Goal: Task Accomplishment & Management: Complete application form

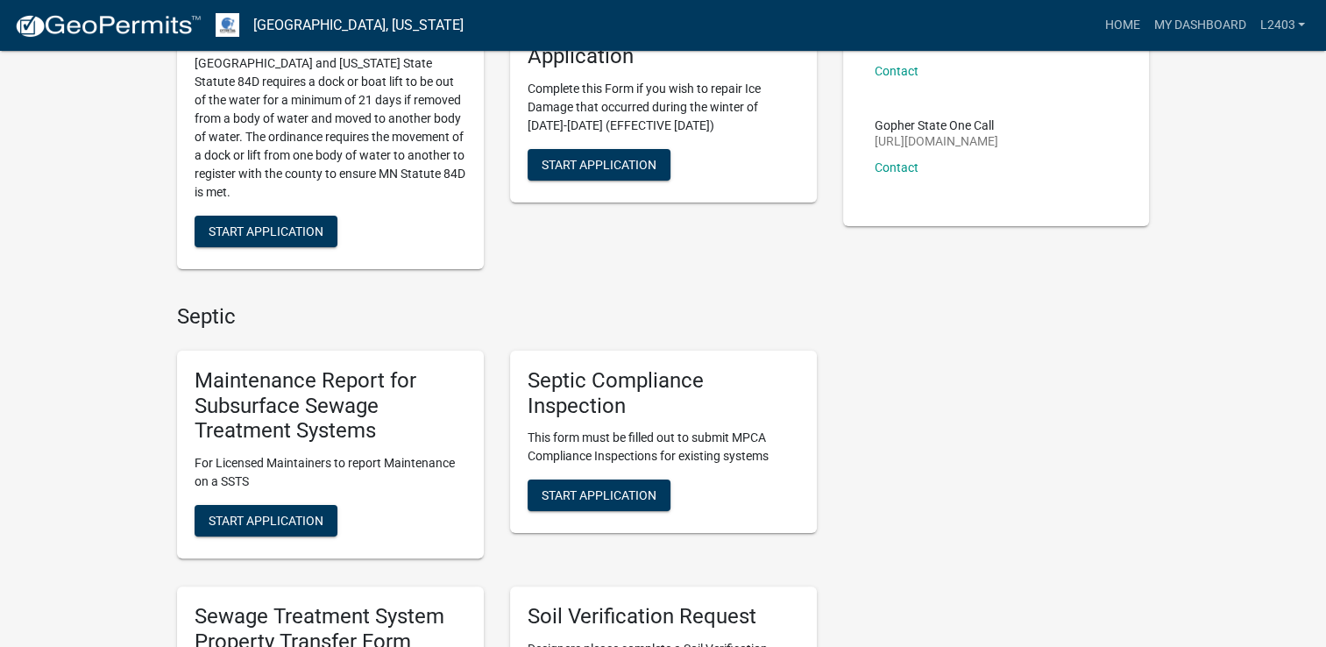
scroll to position [351, 0]
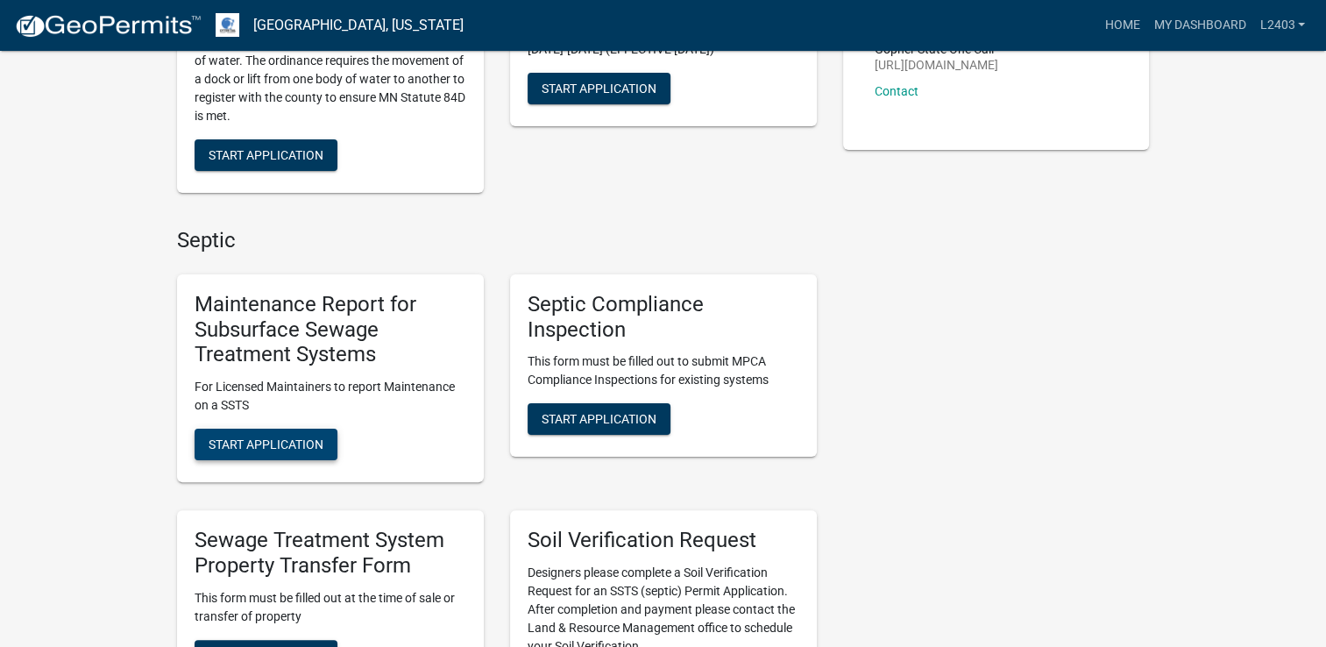
click at [277, 458] on button "Start Application" at bounding box center [266, 445] width 143 height 32
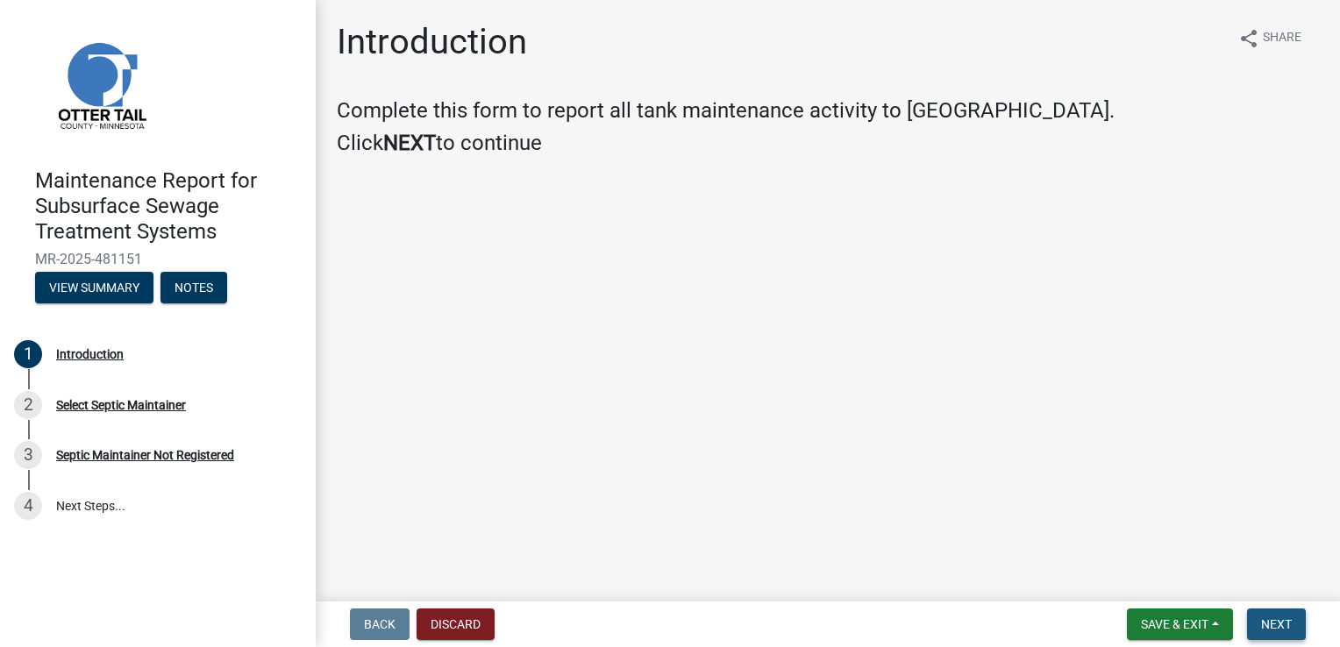
click at [1267, 619] on span "Next" at bounding box center [1276, 624] width 31 height 14
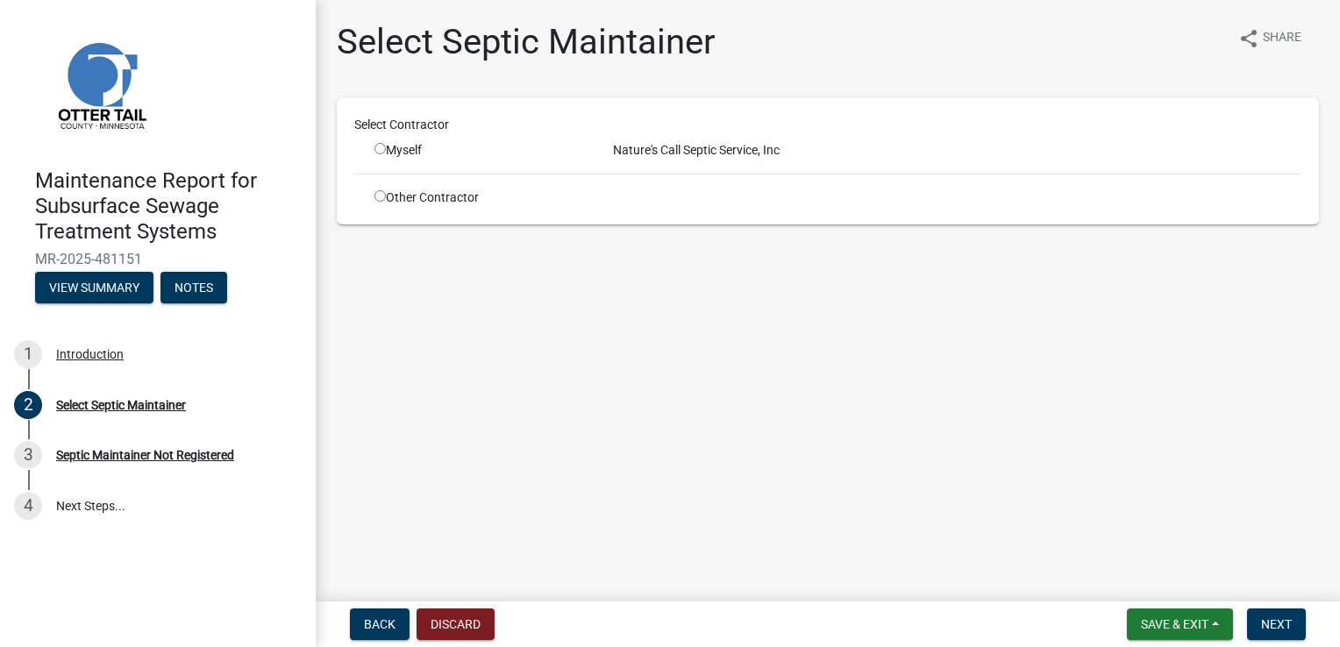
click at [381, 148] on input "radio" at bounding box center [379, 148] width 11 height 11
radio input "true"
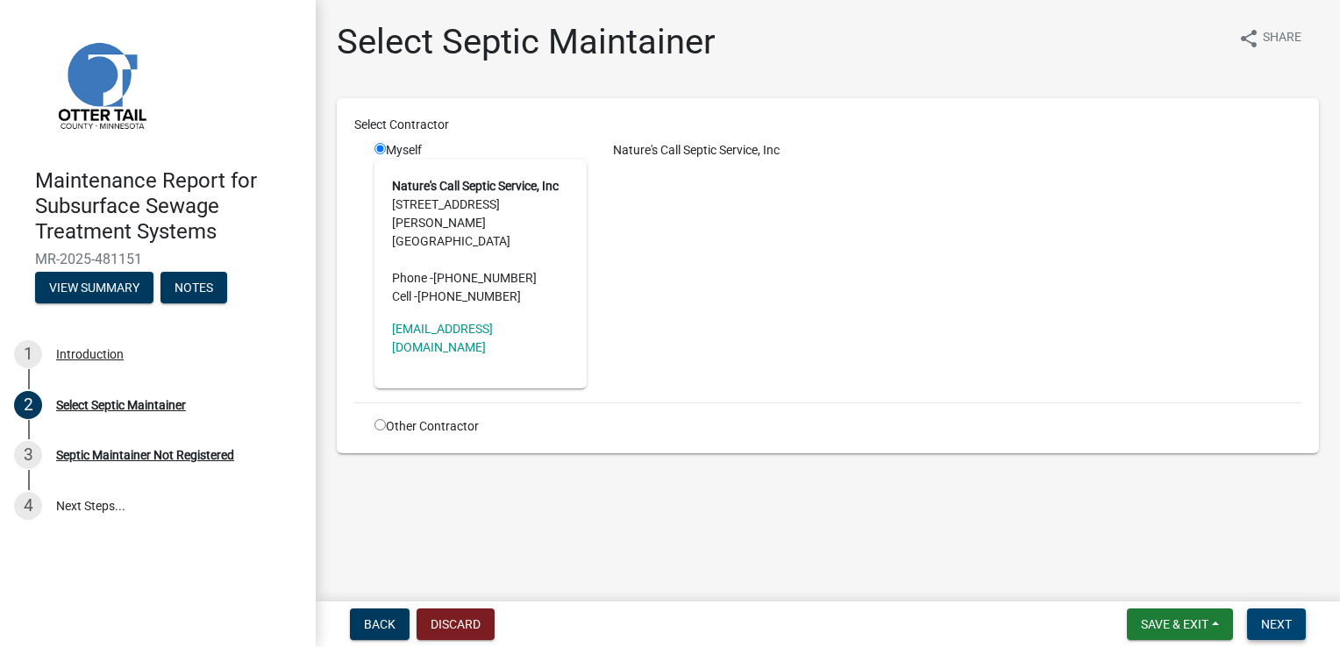
click at [1276, 631] on button "Next" at bounding box center [1276, 624] width 59 height 32
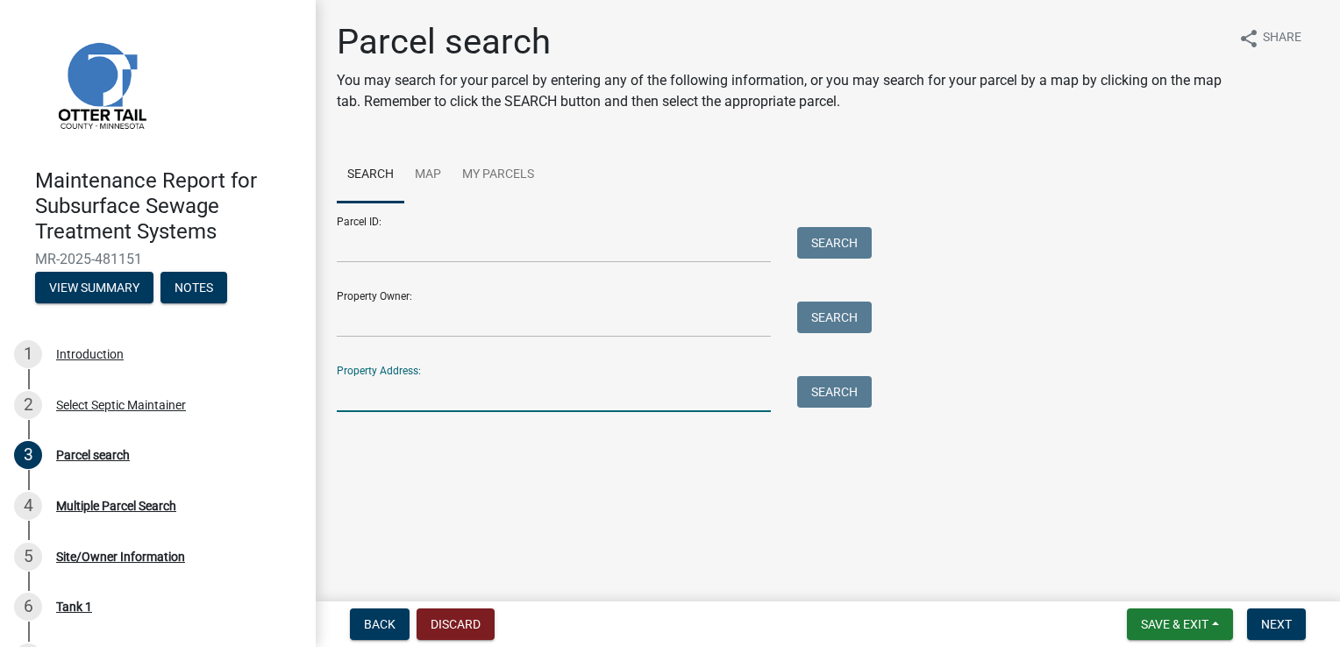
click at [381, 389] on input "Property Address:" at bounding box center [554, 394] width 434 height 36
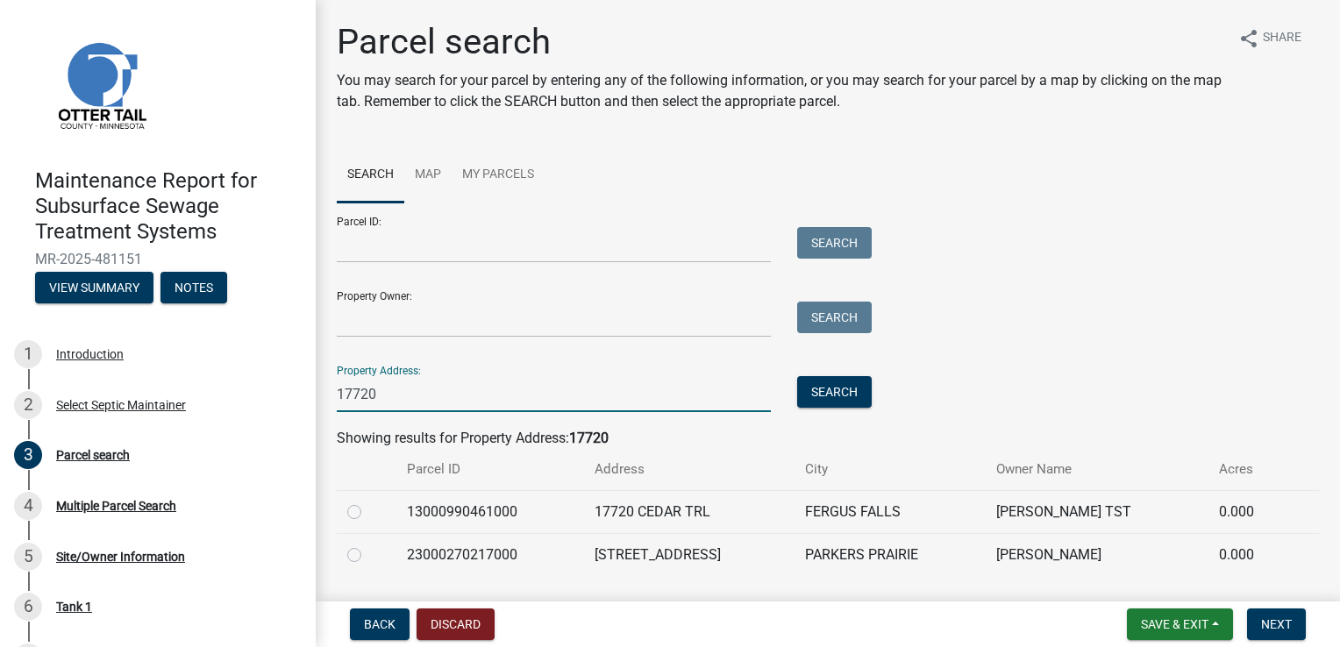
type input "17720"
click at [368, 501] on label at bounding box center [368, 501] width 0 height 0
click at [368, 507] on input "radio" at bounding box center [373, 506] width 11 height 11
radio input "true"
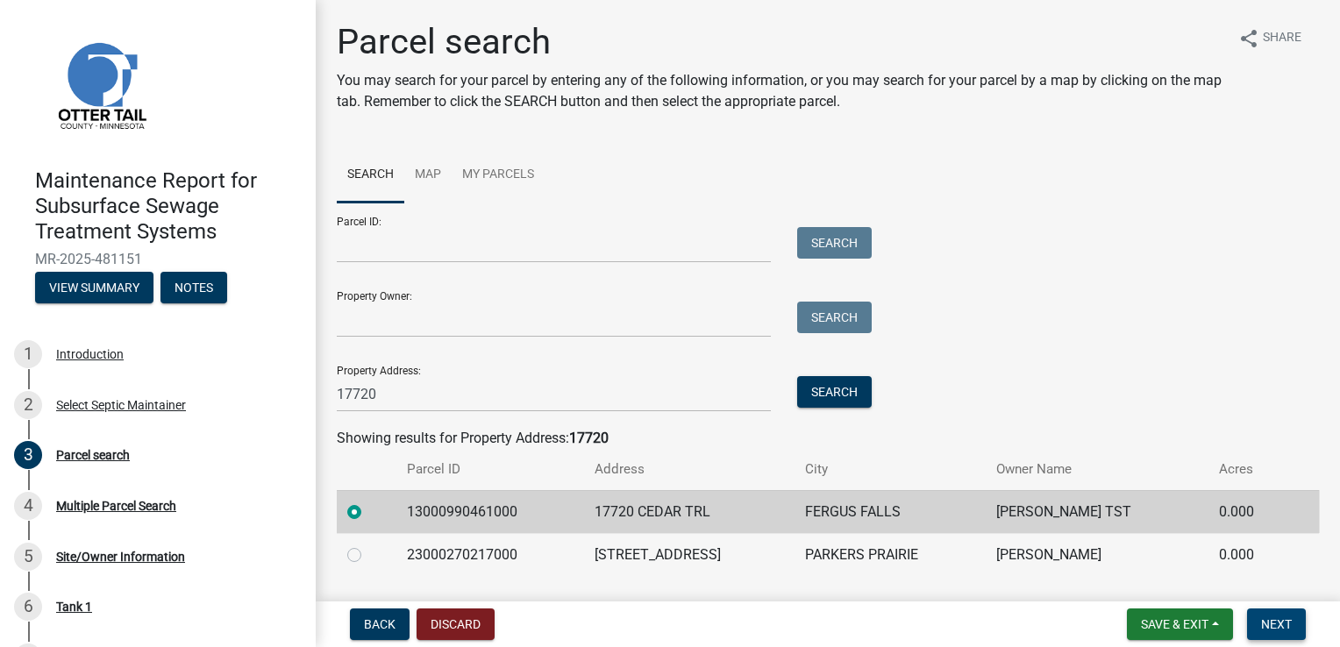
click at [1267, 622] on span "Next" at bounding box center [1276, 624] width 31 height 14
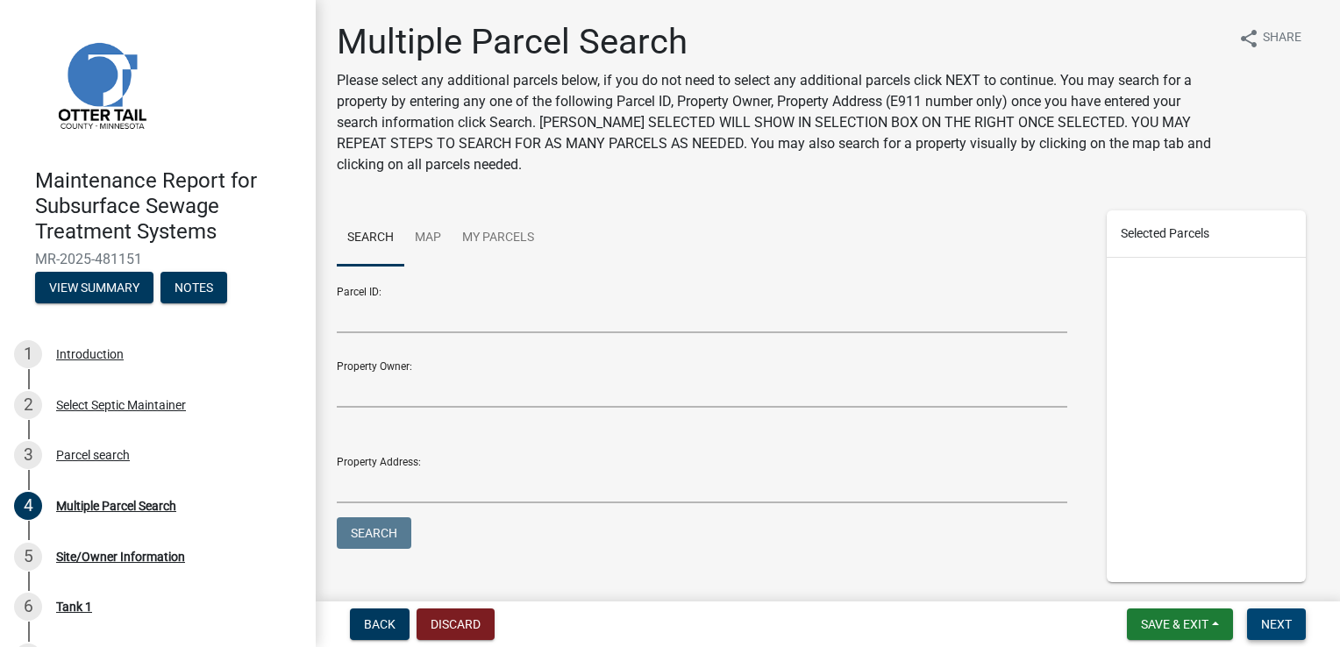
click at [1267, 622] on span "Next" at bounding box center [1276, 624] width 31 height 14
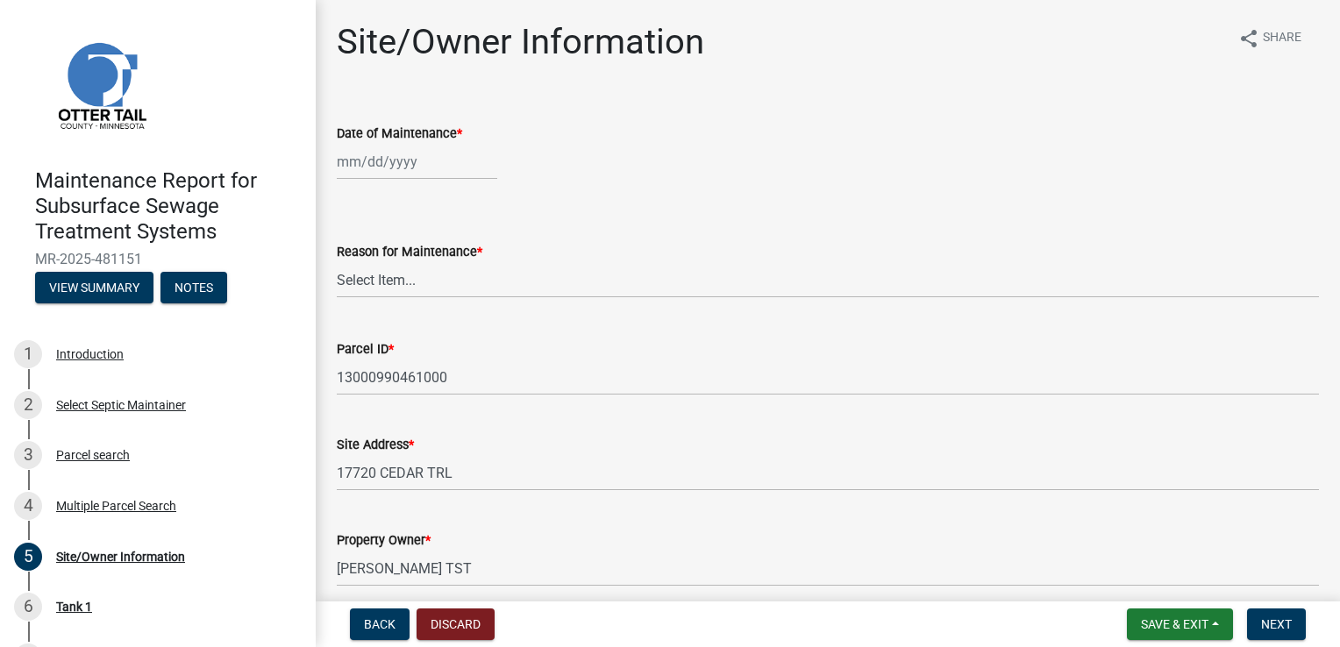
select select "9"
select select "2025"
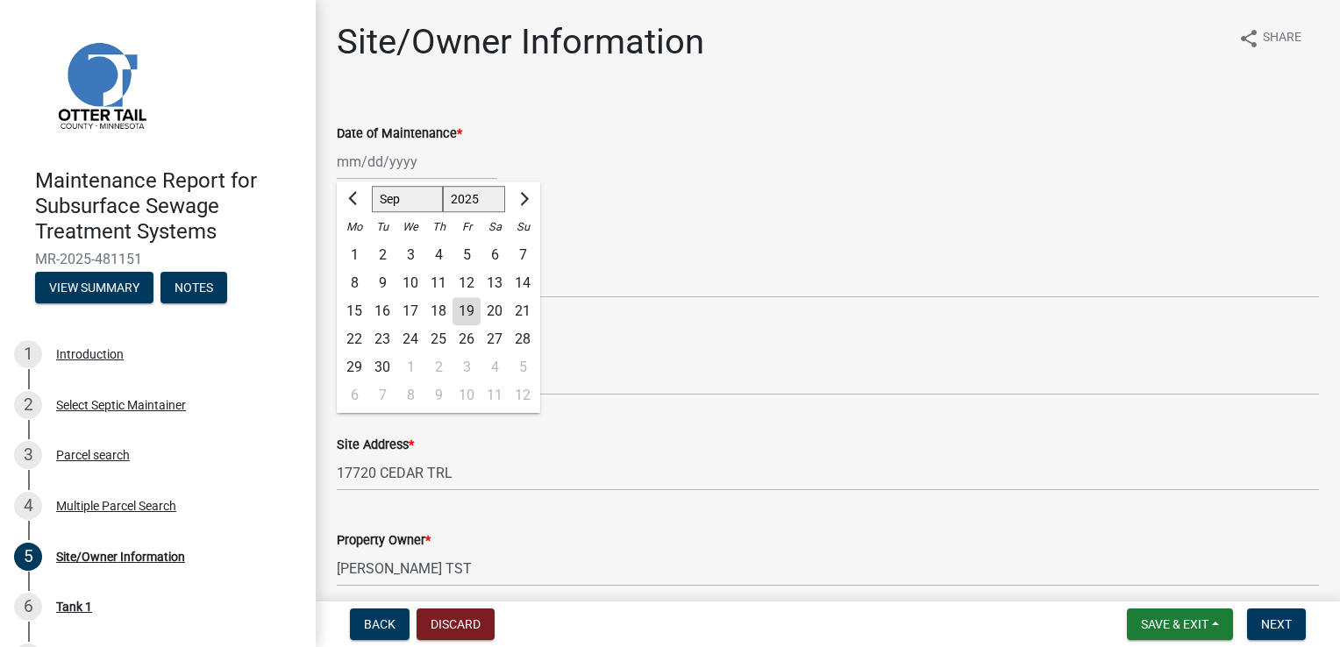
click at [402, 158] on div "[PERSON_NAME] Feb Mar Apr [PERSON_NAME][DATE] Oct Nov [DATE] 1526 1527 1528 152…" at bounding box center [417, 162] width 160 height 36
click at [463, 311] on div "19" at bounding box center [466, 311] width 28 height 28
type input "[DATE]"
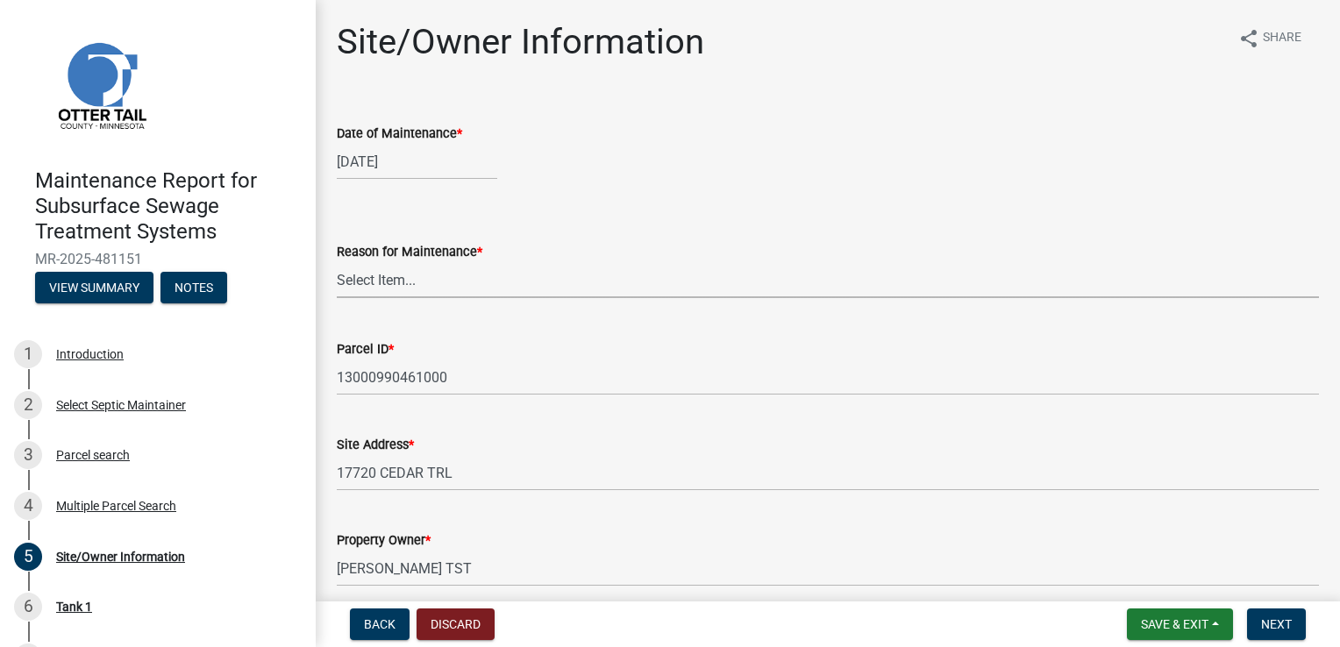
click at [395, 279] on select "Select Item... Called Routine Other" at bounding box center [828, 280] width 982 height 36
click at [337, 262] on select "Select Item... Called Routine Other" at bounding box center [828, 280] width 982 height 36
select select "3ac72b63-7b21-42e4-8192-806faae7a4f1"
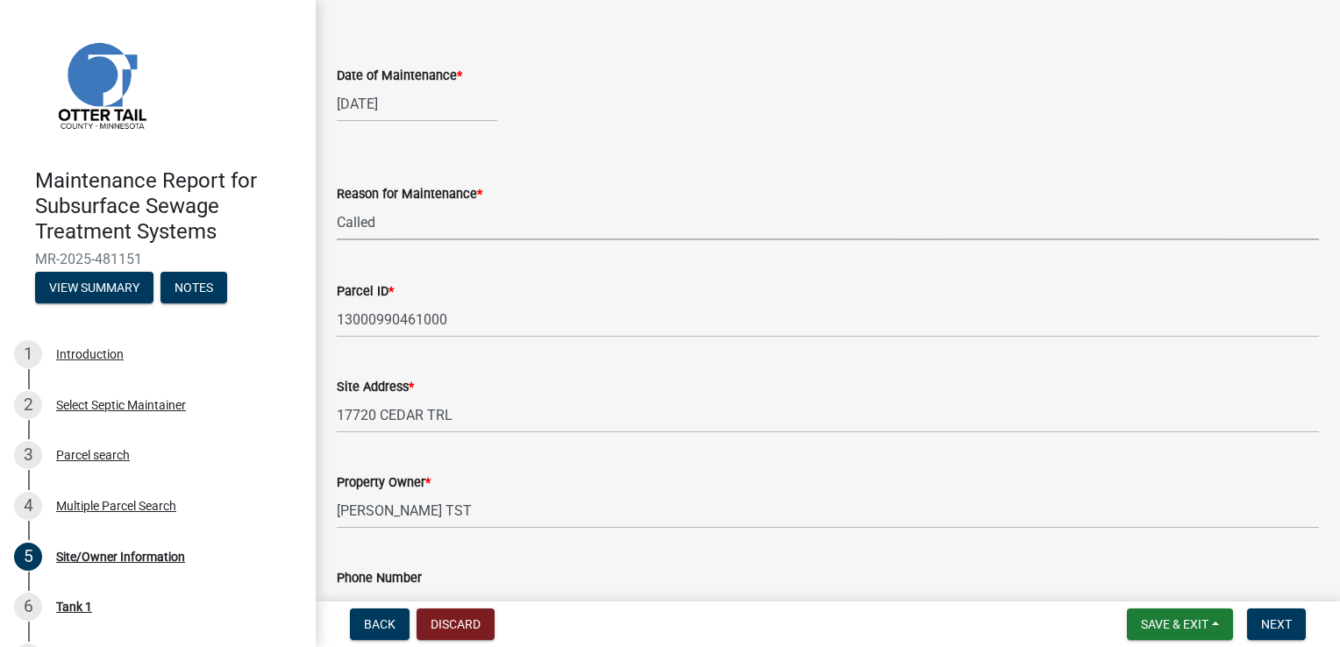
scroll to position [263, 0]
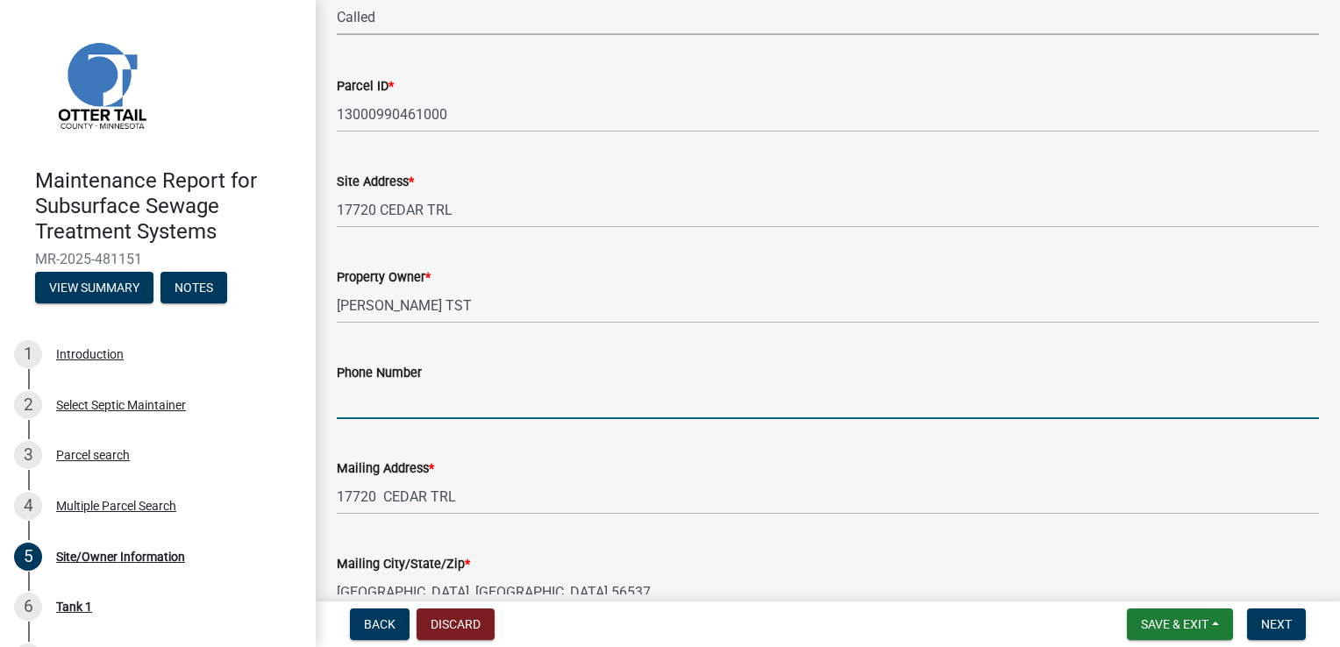
click at [372, 402] on input "Phone Number" at bounding box center [828, 401] width 982 height 36
type input "[PHONE_NUMBER]"
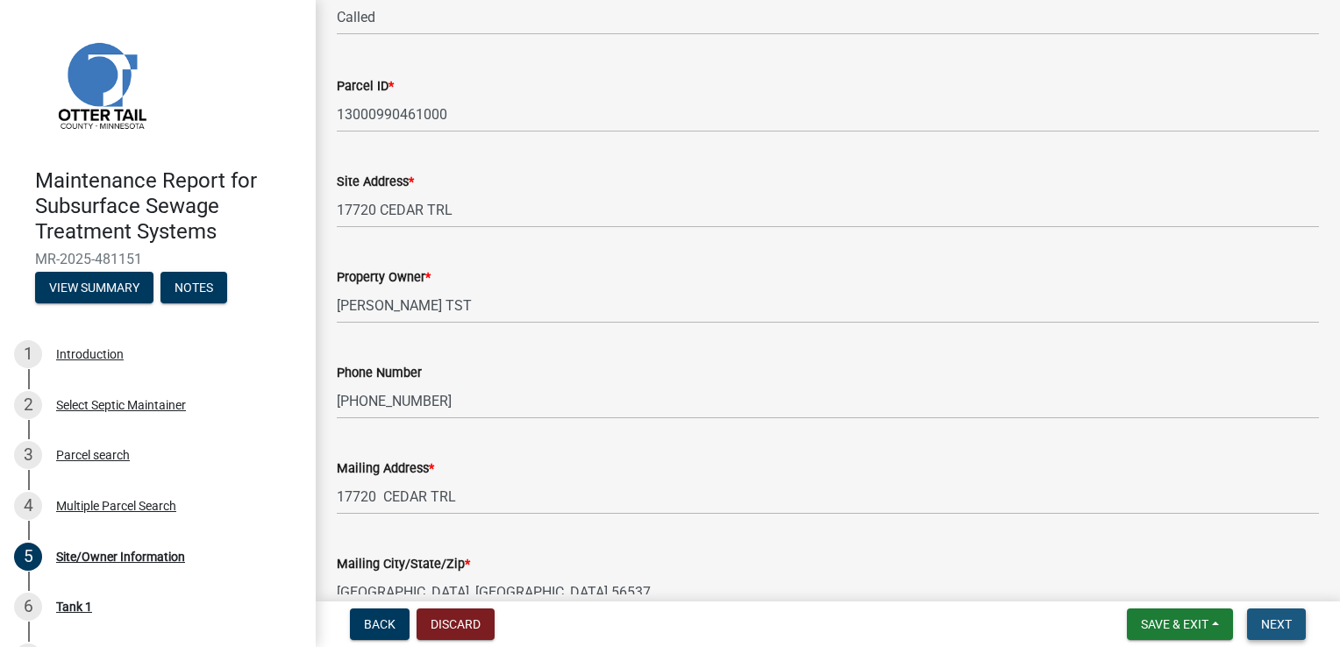
click at [1251, 625] on button "Next" at bounding box center [1276, 624] width 59 height 32
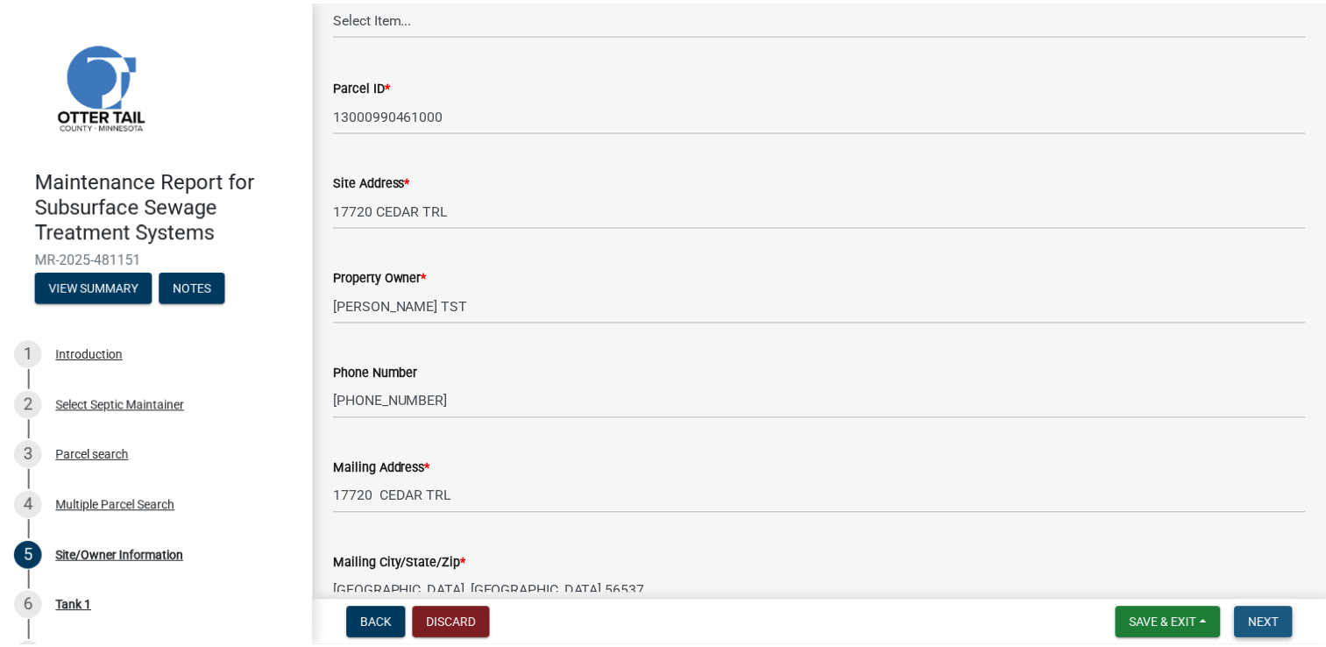
scroll to position [0, 0]
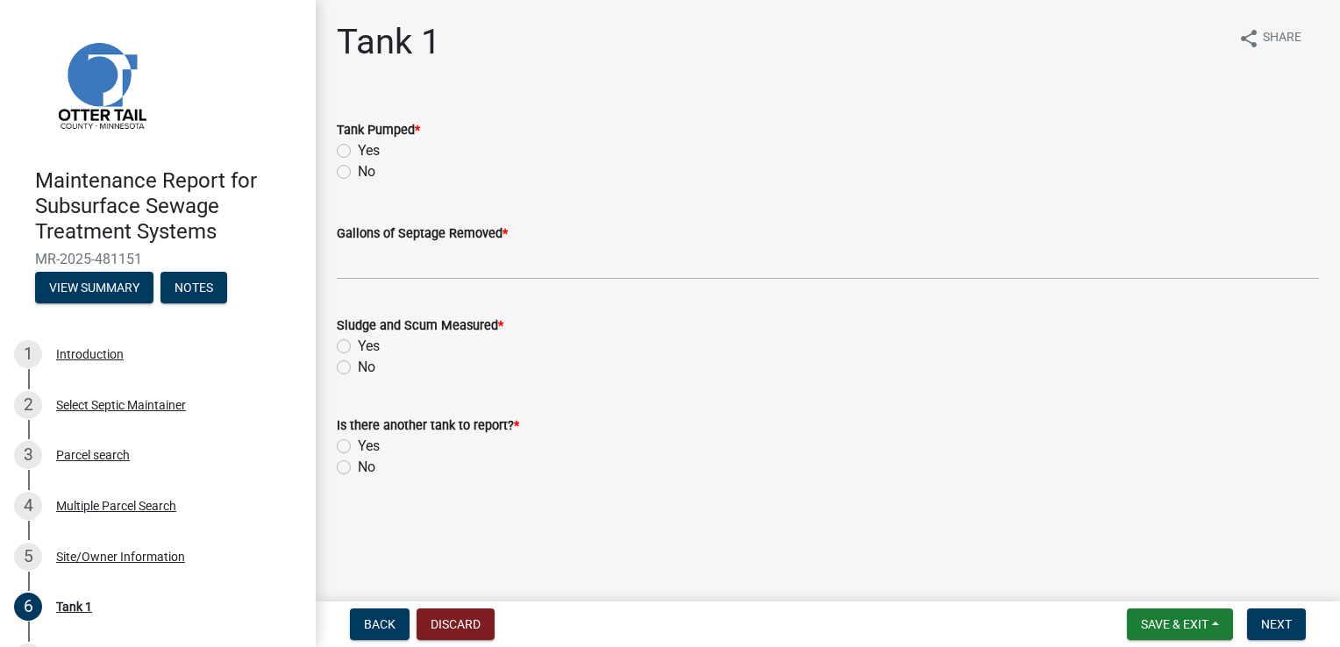
click at [375, 153] on label "Yes" at bounding box center [369, 150] width 22 height 21
click at [369, 152] on input "Yes" at bounding box center [363, 145] width 11 height 11
radio input "true"
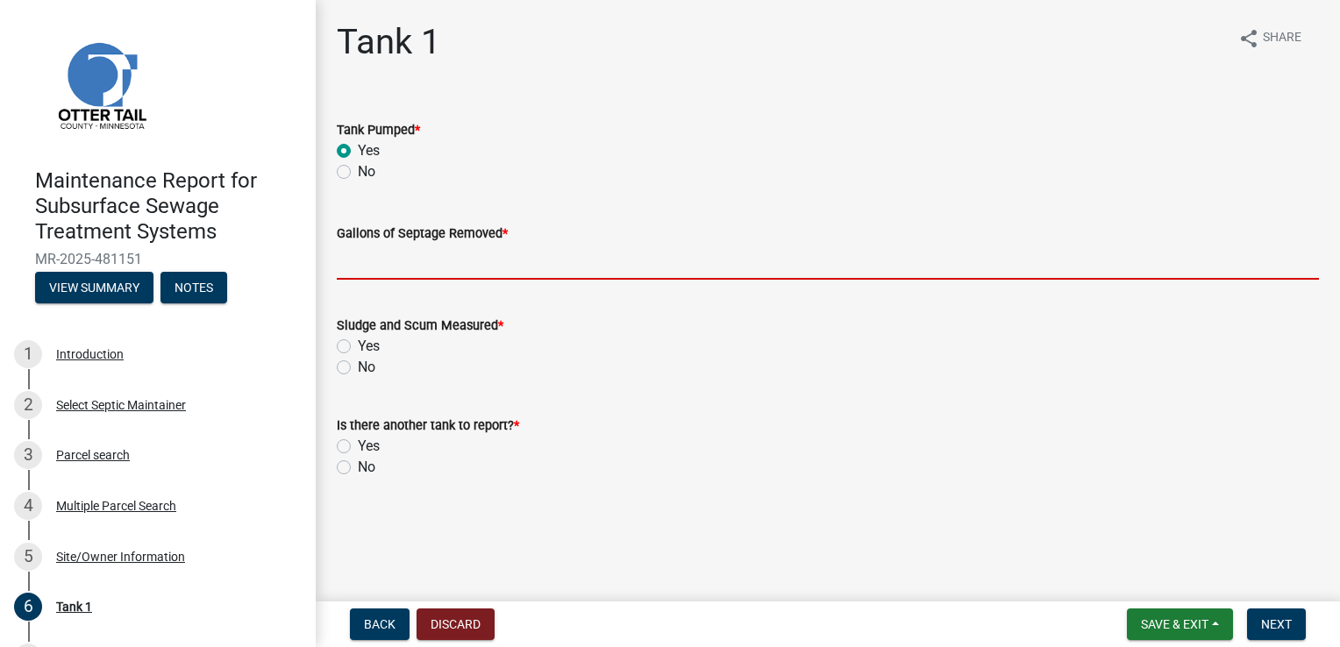
click at [373, 260] on input "Gallons of Septage Removed *" at bounding box center [828, 262] width 982 height 36
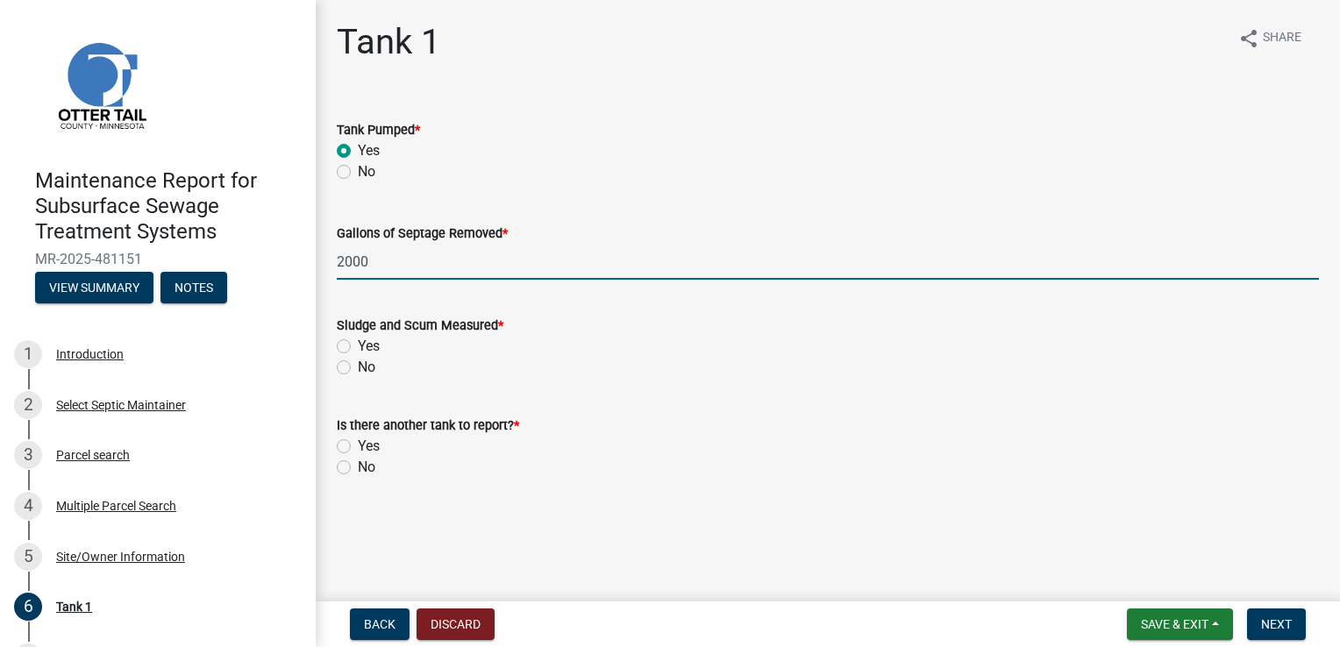
type input "2000"
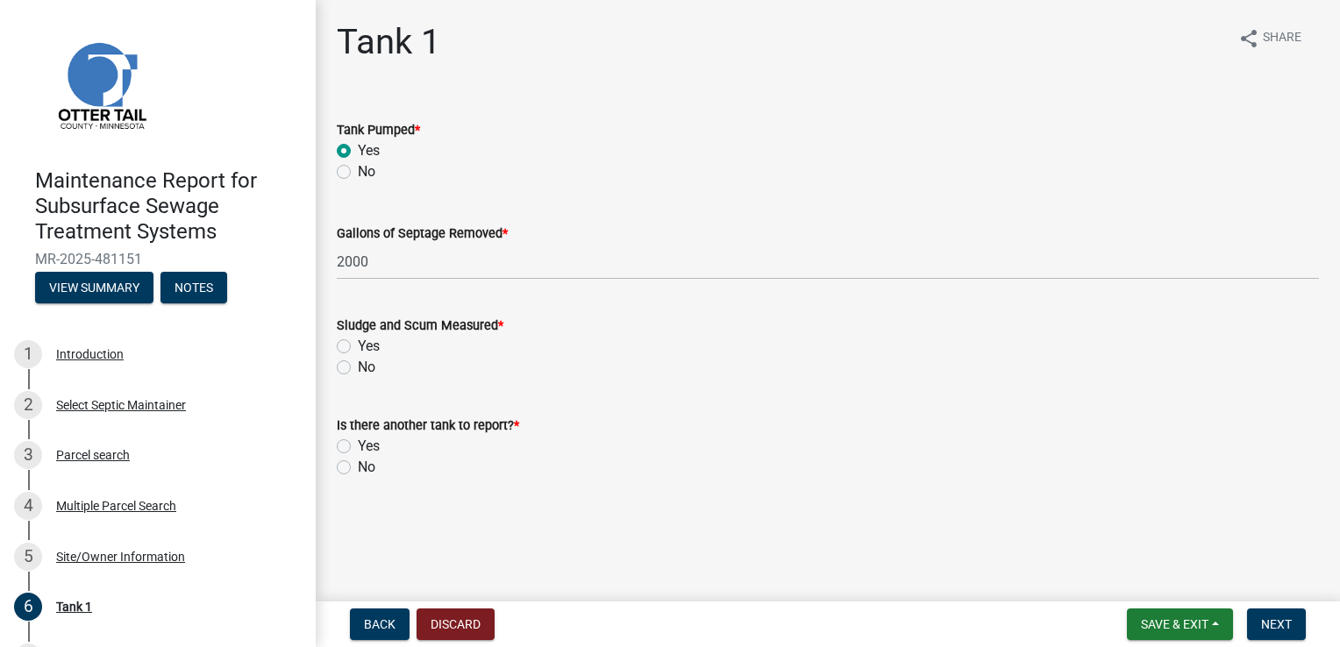
click at [358, 345] on label "Yes" at bounding box center [369, 346] width 22 height 21
click at [358, 345] on input "Yes" at bounding box center [363, 341] width 11 height 11
radio input "true"
click at [358, 468] on label "No" at bounding box center [367, 467] width 18 height 21
click at [358, 468] on input "No" at bounding box center [363, 462] width 11 height 11
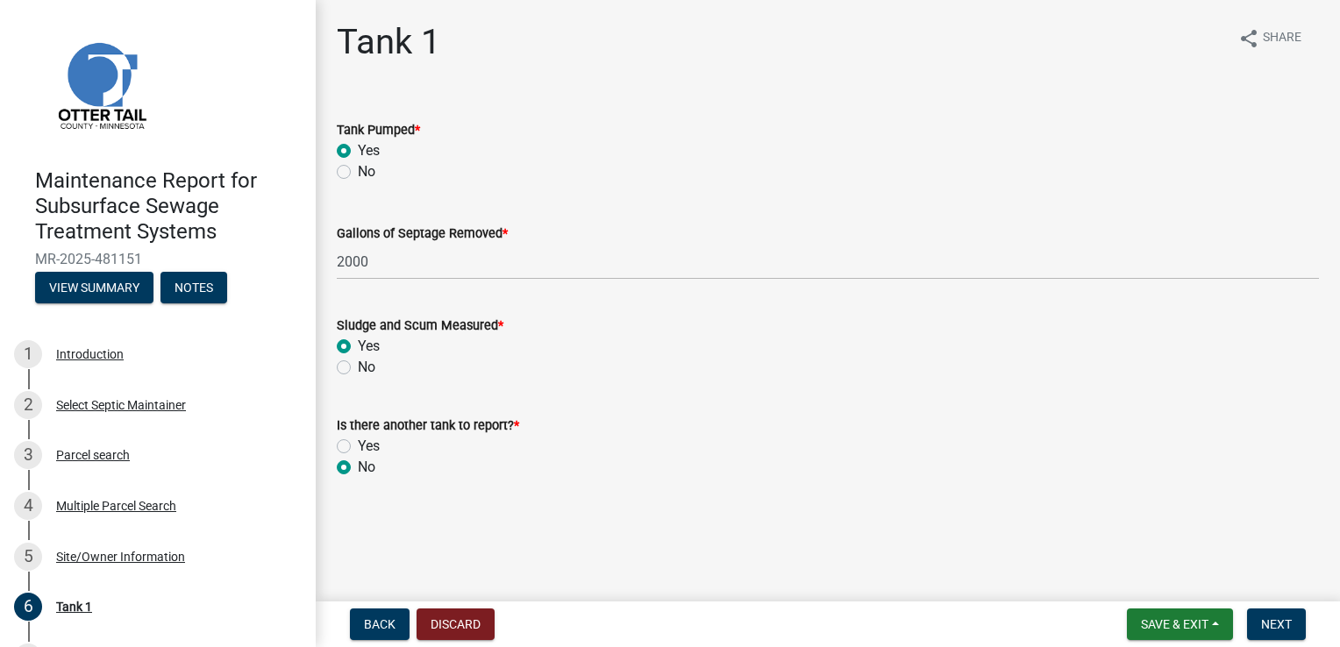
radio input "true"
click at [1277, 622] on span "Next" at bounding box center [1276, 624] width 31 height 14
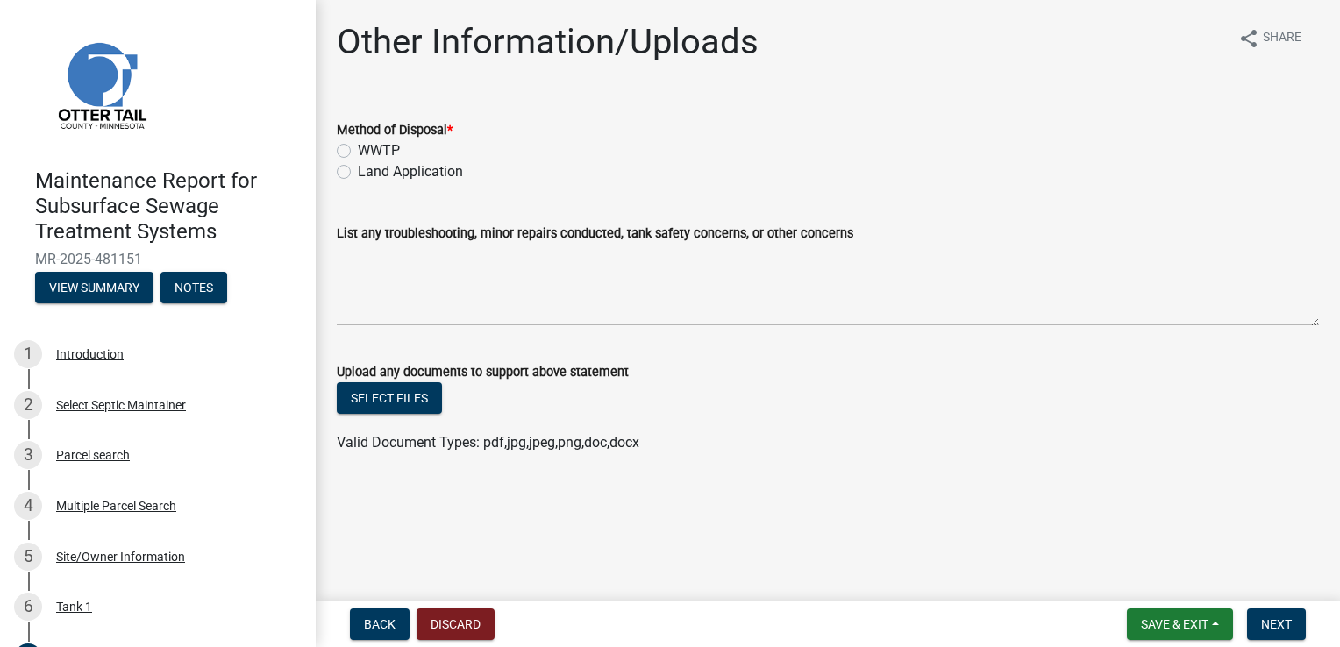
click at [367, 153] on label "WWTP" at bounding box center [379, 150] width 42 height 21
click at [367, 152] on input "WWTP" at bounding box center [363, 145] width 11 height 11
radio input "true"
click at [1255, 619] on button "Next" at bounding box center [1276, 624] width 59 height 32
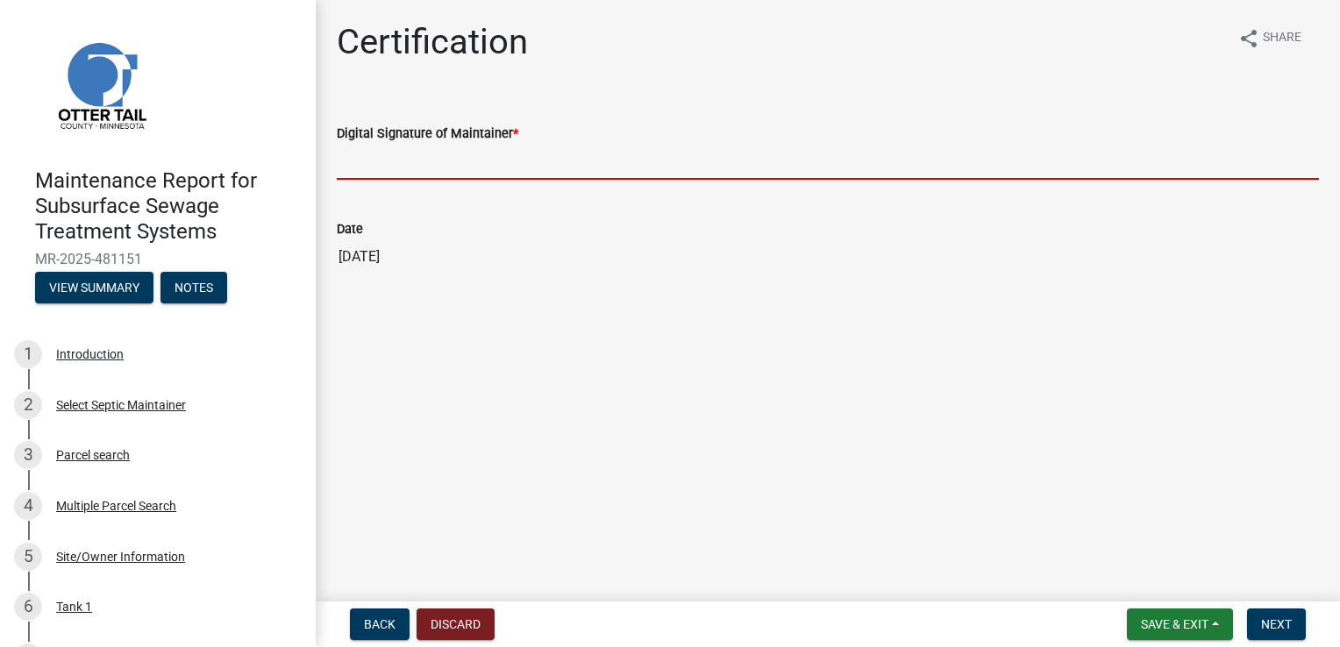
click at [411, 167] on input "Digital Signature of Maintainer *" at bounding box center [828, 162] width 982 height 36
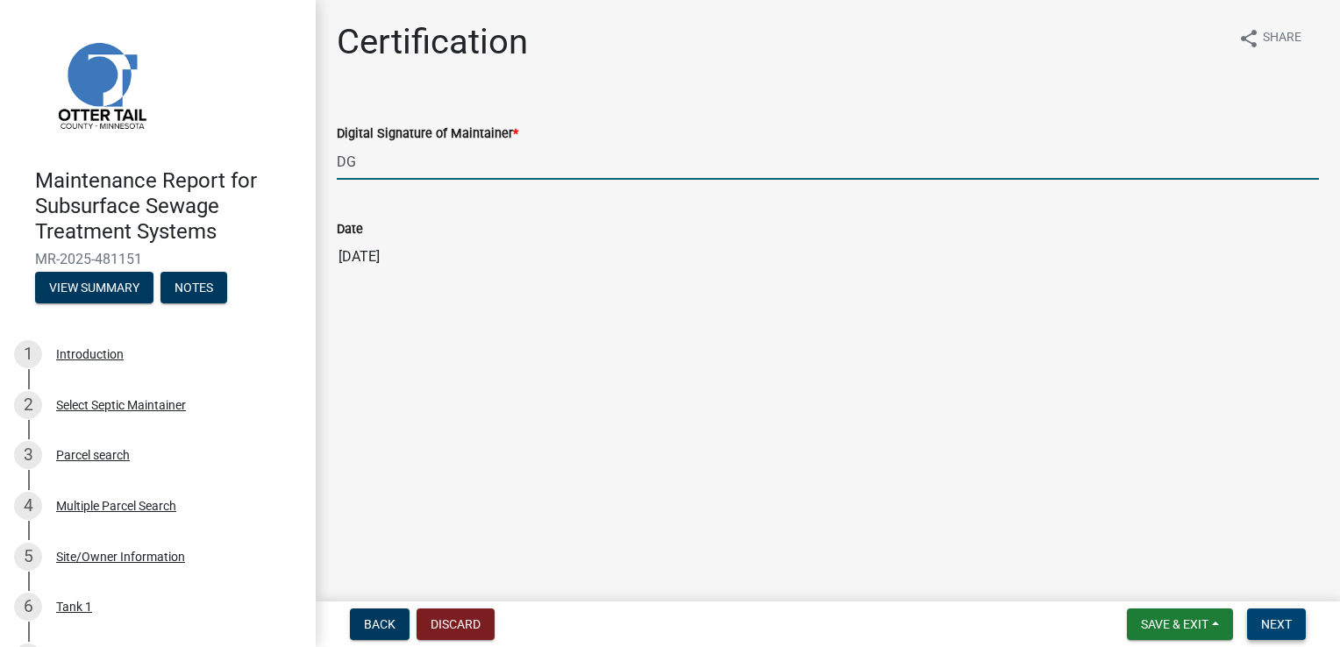
type input "DG"
click at [1268, 624] on span "Next" at bounding box center [1276, 624] width 31 height 14
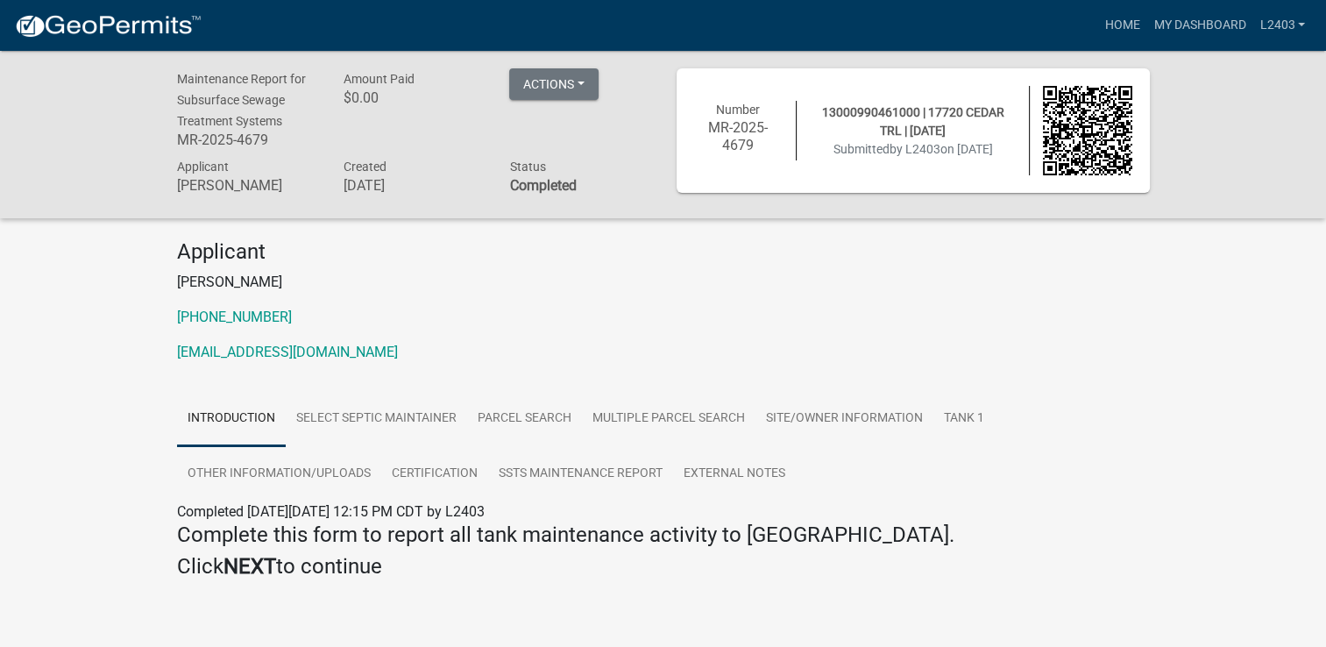
click at [611, 308] on p "[PHONE_NUMBER]" at bounding box center [663, 317] width 973 height 21
click at [1120, 18] on link "Home" at bounding box center [1122, 25] width 49 height 33
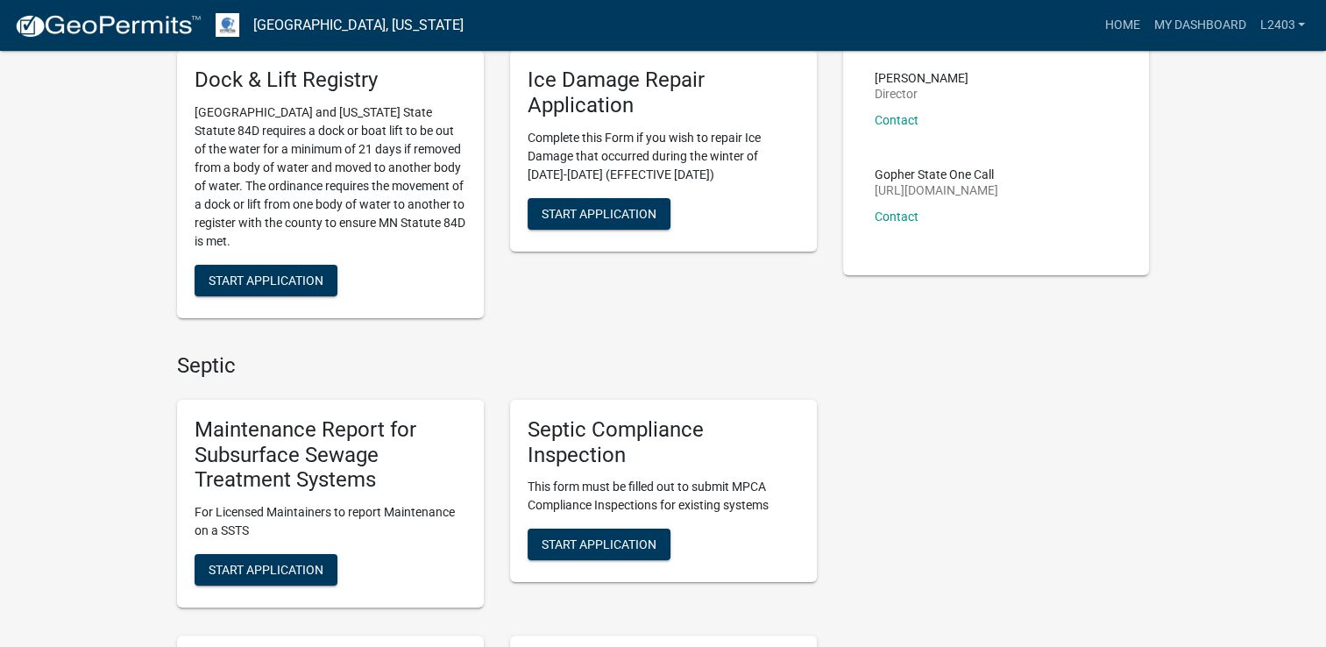
scroll to position [263, 0]
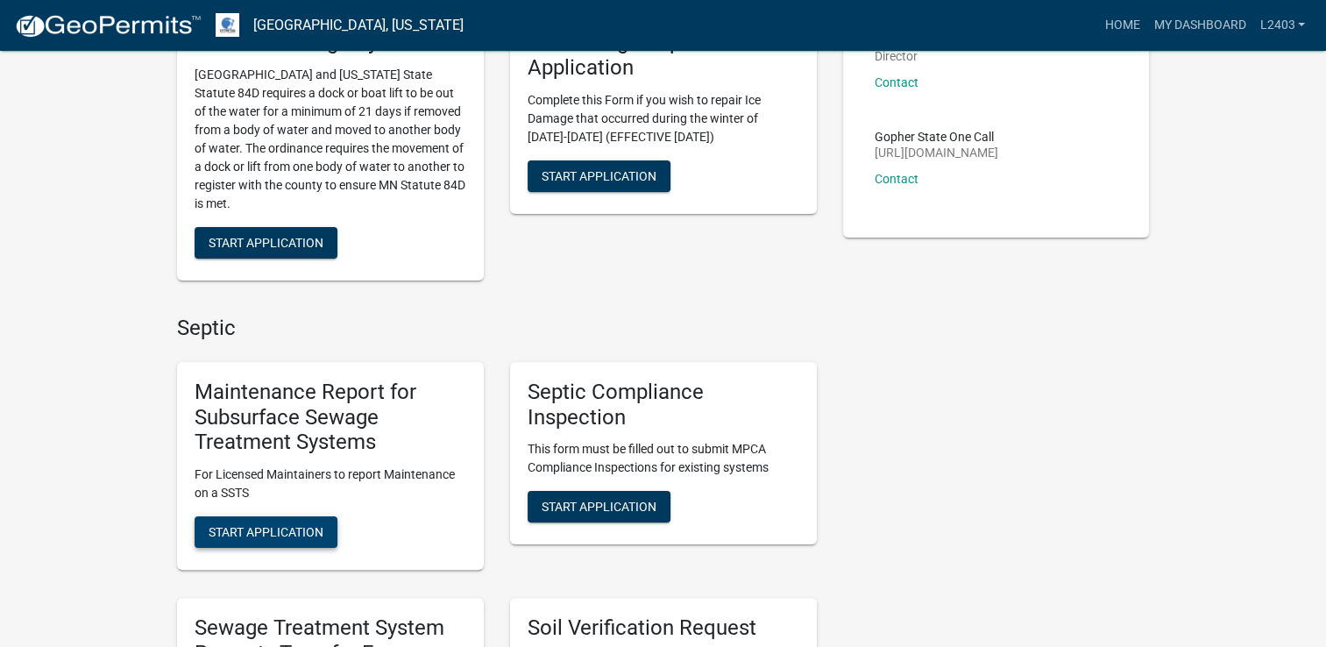
click at [256, 542] on button "Start Application" at bounding box center [266, 532] width 143 height 32
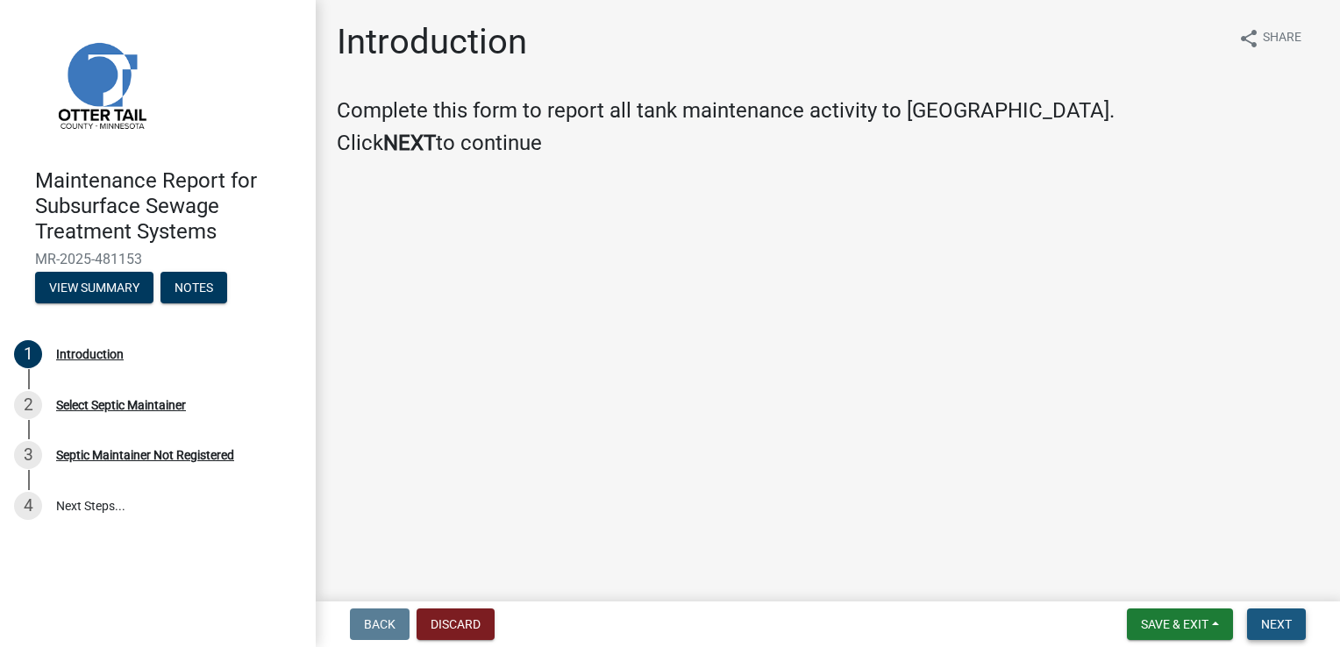
click at [1278, 617] on span "Next" at bounding box center [1276, 624] width 31 height 14
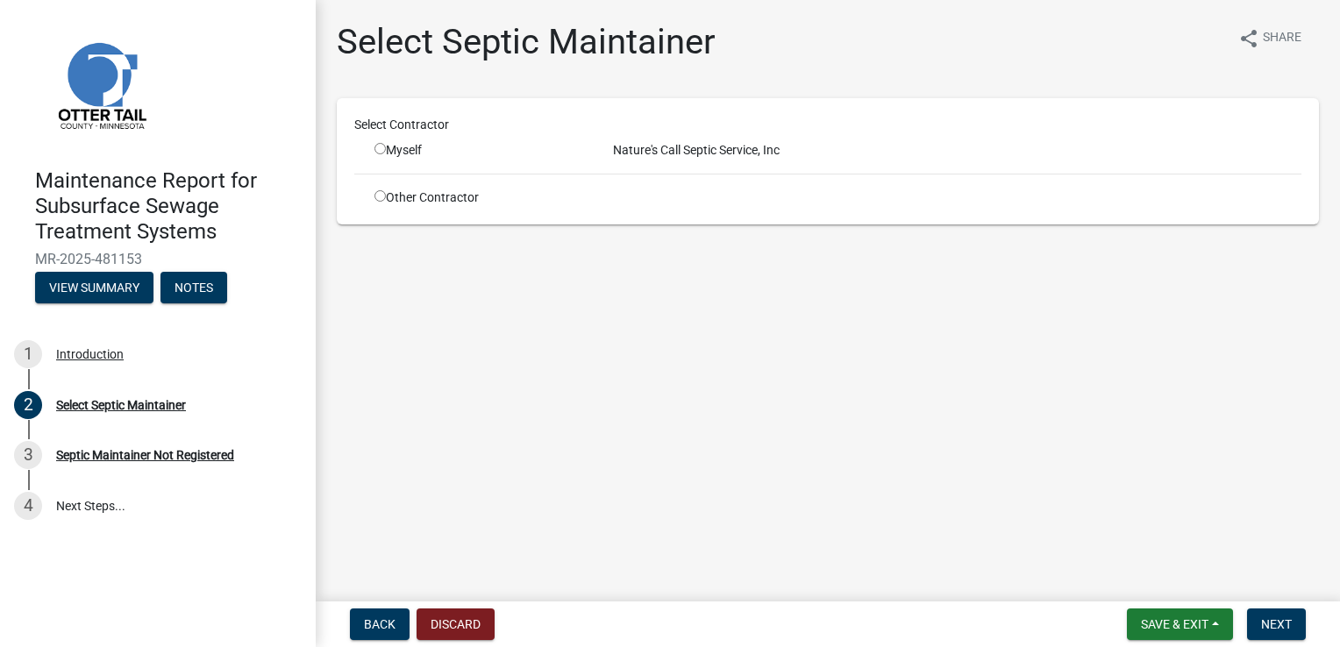
click at [380, 149] on input "radio" at bounding box center [379, 148] width 11 height 11
radio input "true"
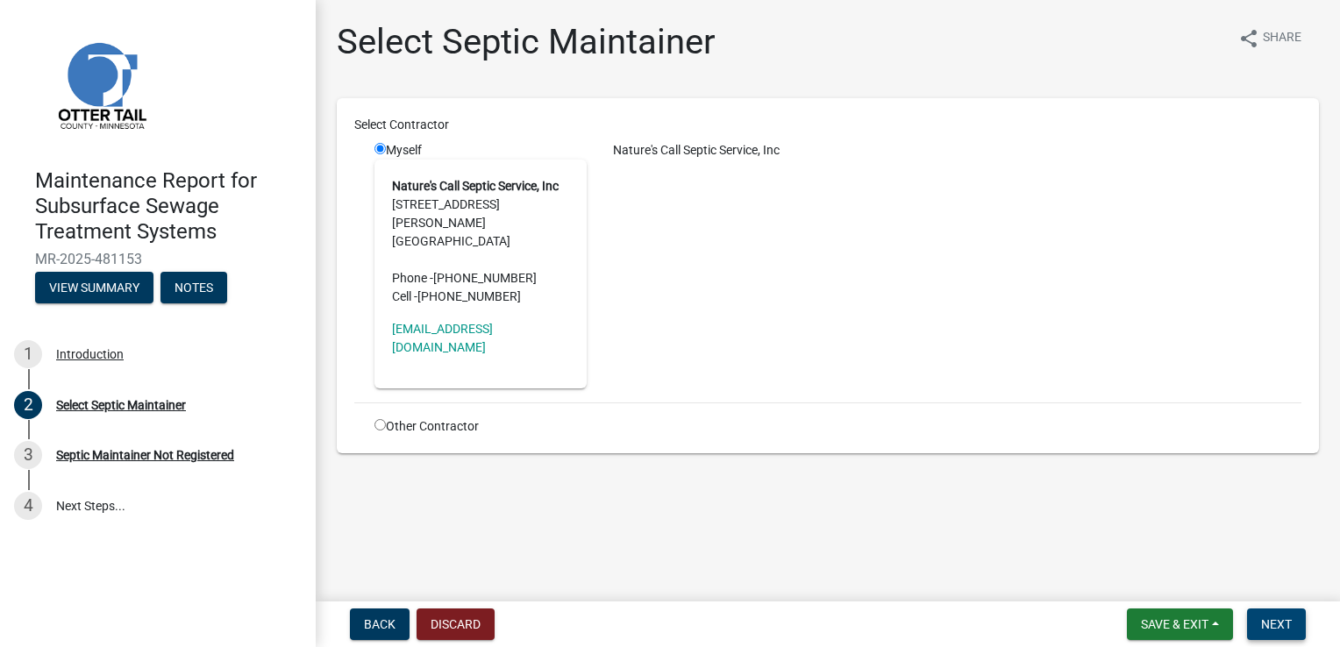
click at [1277, 629] on span "Next" at bounding box center [1276, 624] width 31 height 14
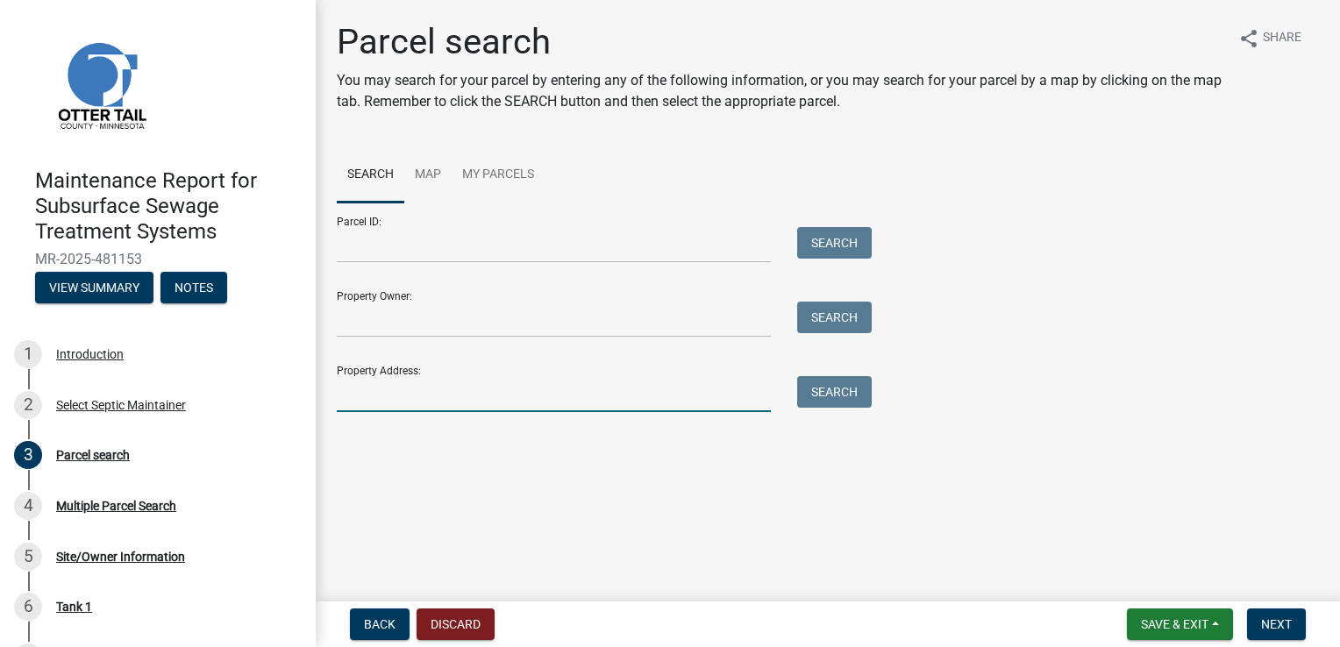
click at [381, 390] on input "Property Address:" at bounding box center [554, 394] width 434 height 36
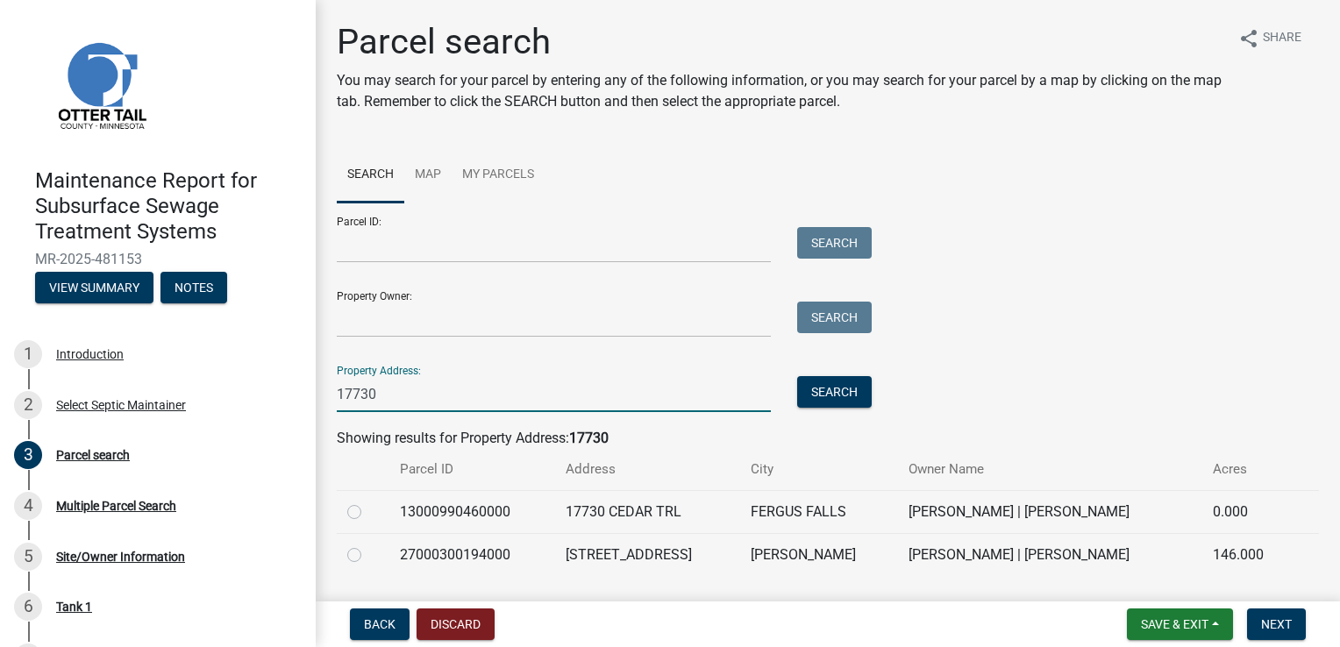
type input "17730"
click at [368, 501] on label at bounding box center [368, 501] width 0 height 0
click at [368, 513] on input "radio" at bounding box center [373, 506] width 11 height 11
radio input "true"
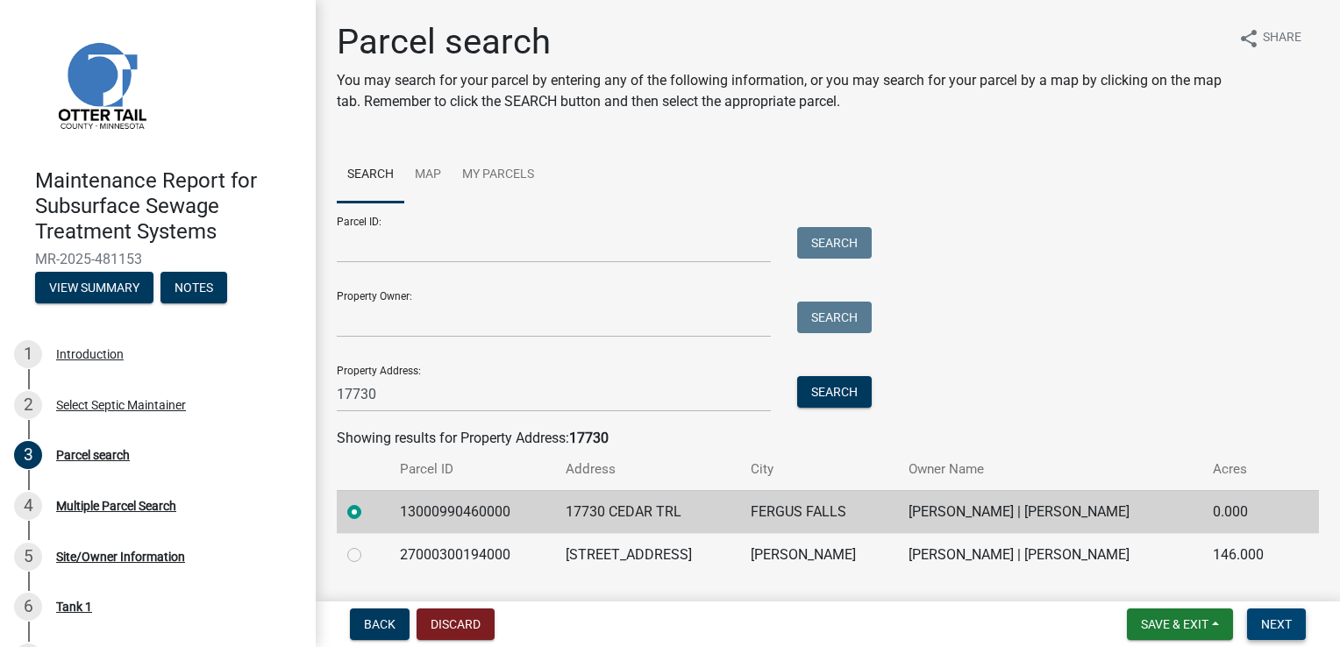
click at [1280, 627] on span "Next" at bounding box center [1276, 624] width 31 height 14
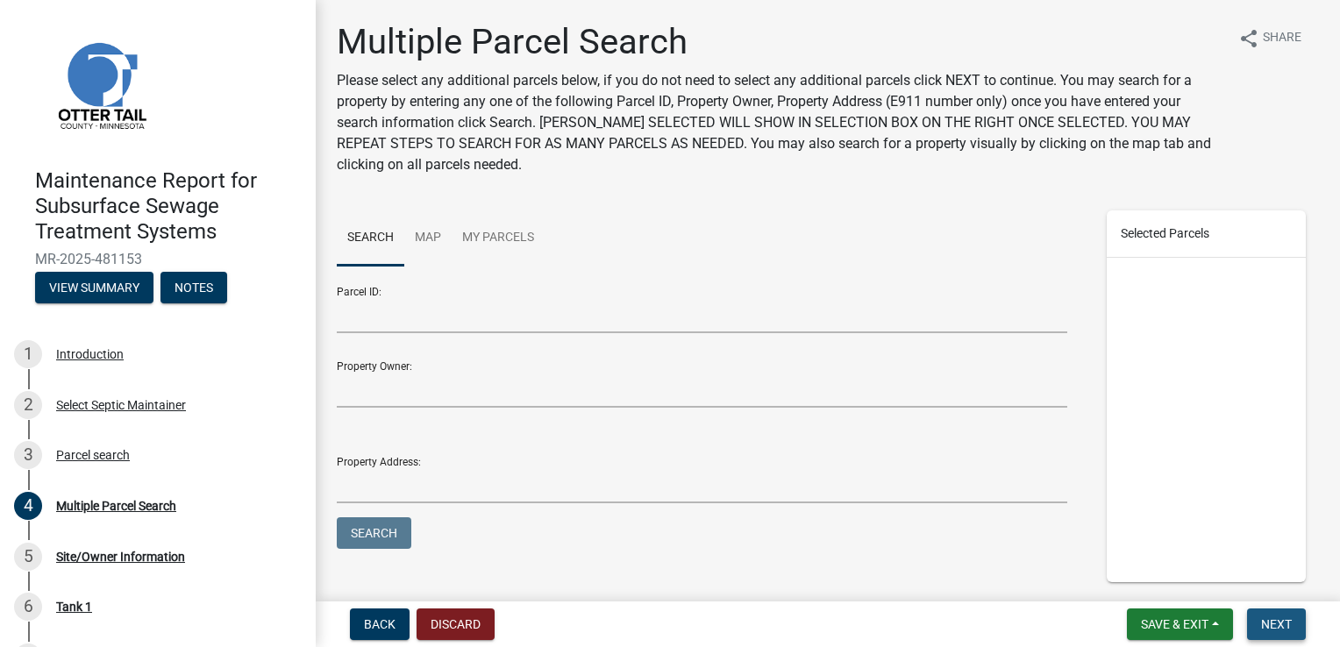
click at [1280, 628] on span "Next" at bounding box center [1276, 624] width 31 height 14
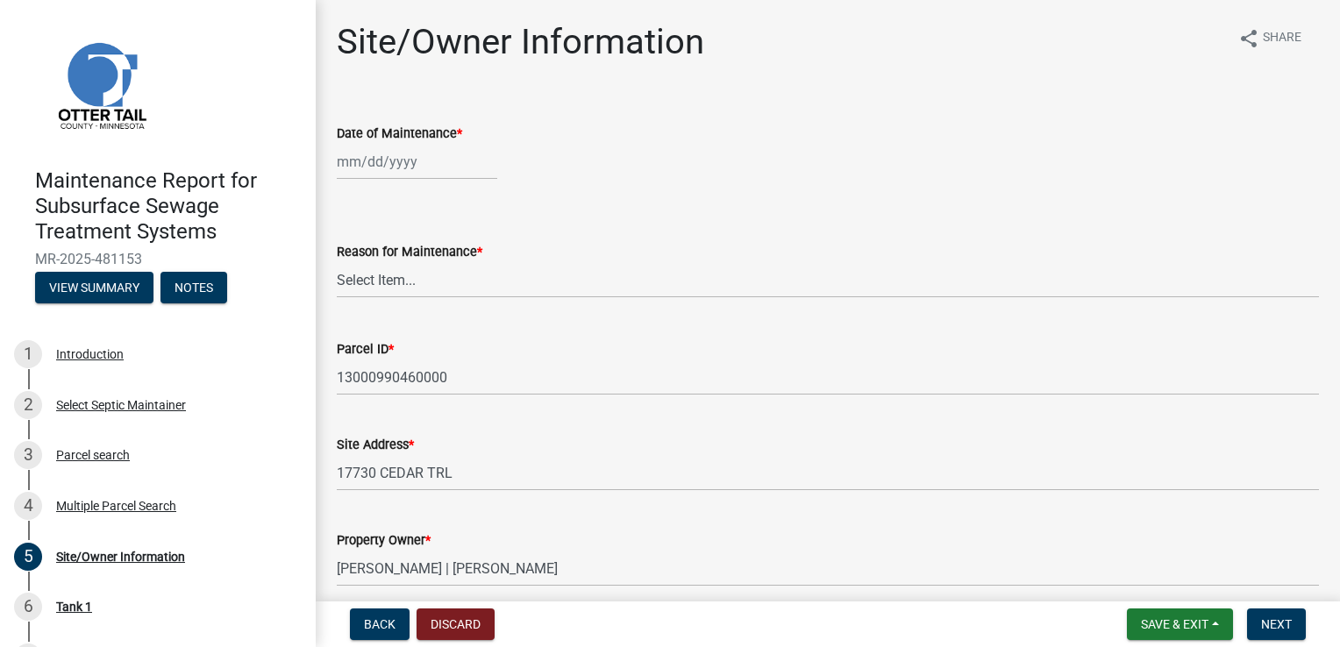
click at [373, 167] on div at bounding box center [417, 162] width 160 height 36
select select "9"
select select "2025"
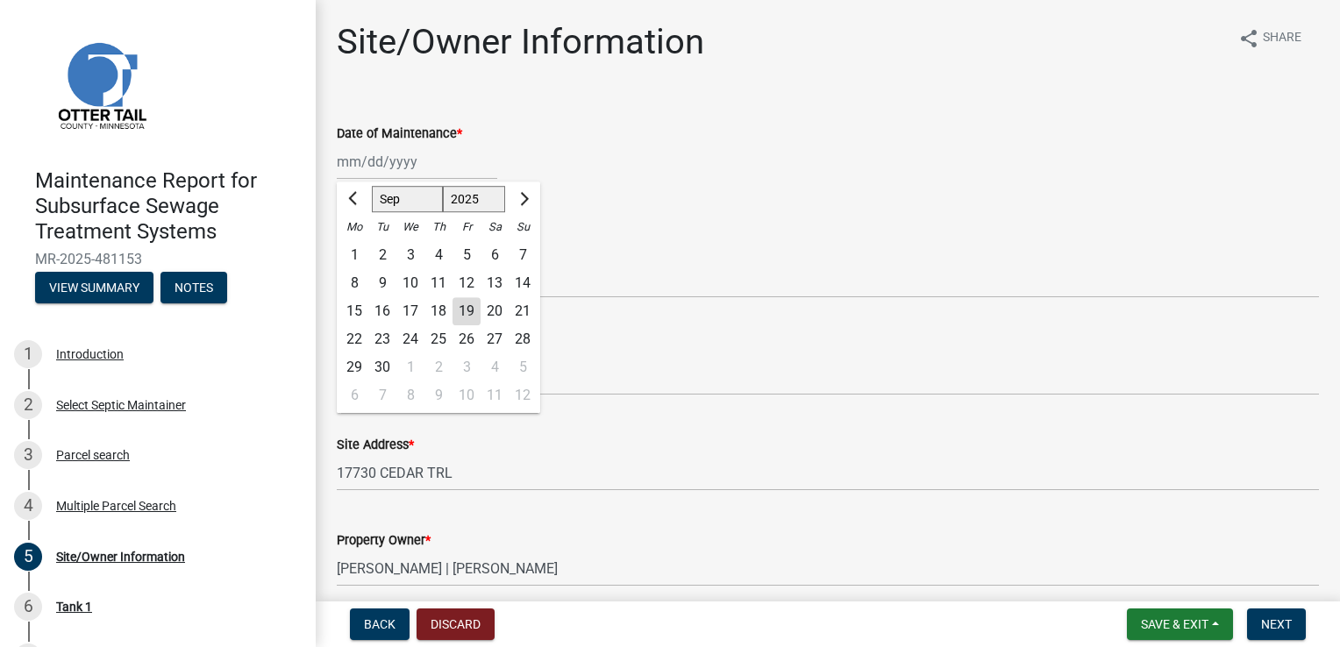
click at [460, 316] on div "19" at bounding box center [466, 311] width 28 height 28
type input "[DATE]"
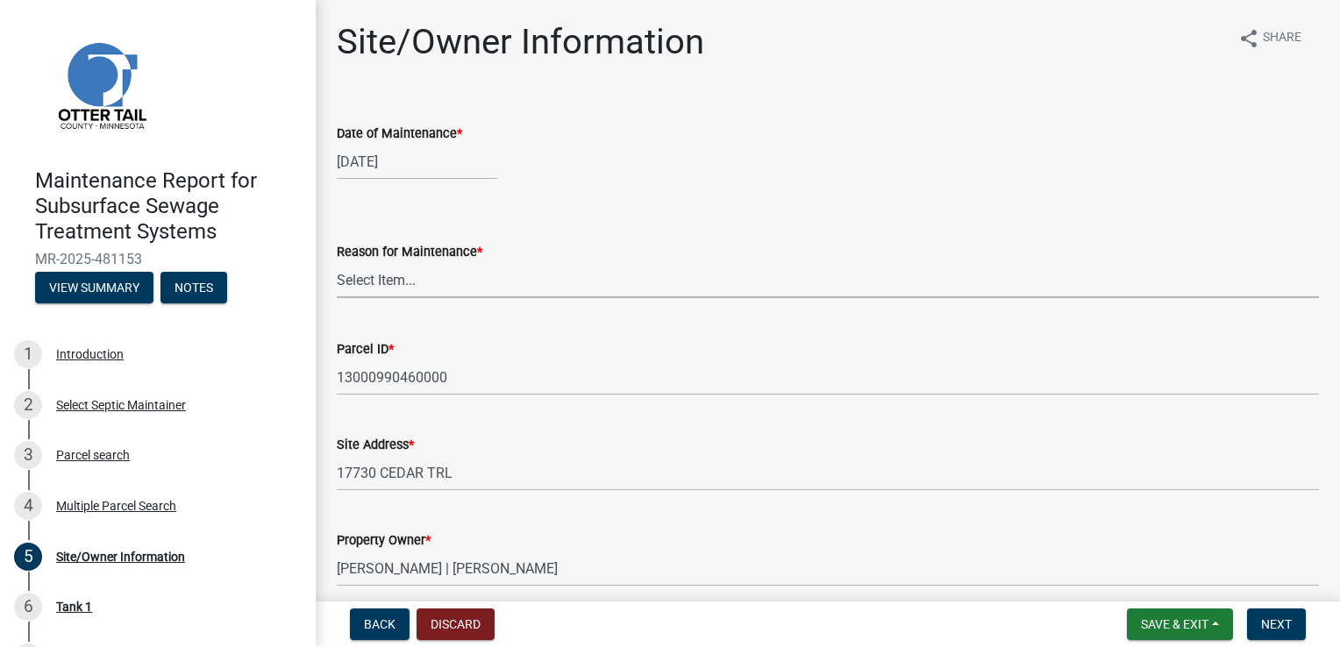
drag, startPoint x: 371, startPoint y: 283, endPoint x: 371, endPoint y: 295, distance: 11.4
click at [371, 283] on select "Select Item... Called Routine Other" at bounding box center [828, 280] width 982 height 36
click at [337, 262] on select "Select Item... Called Routine Other" at bounding box center [828, 280] width 982 height 36
select select "3ac72b63-7b21-42e4-8192-806faae7a4f1"
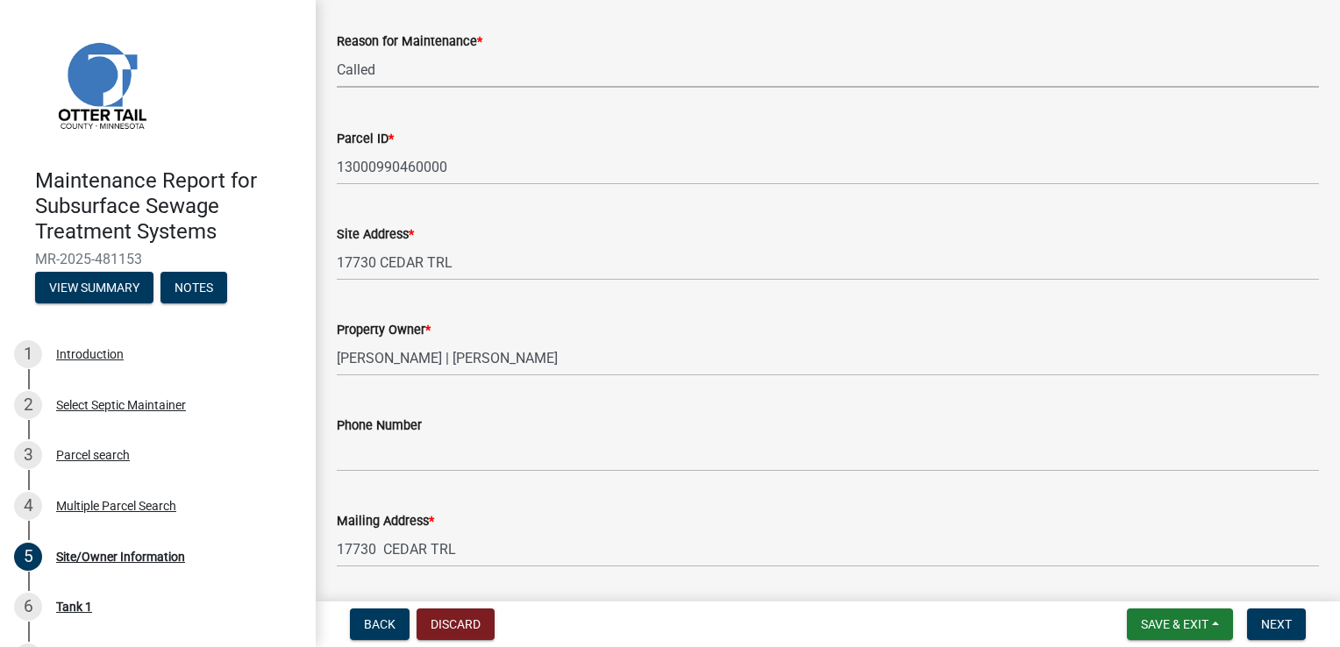
scroll to position [263, 0]
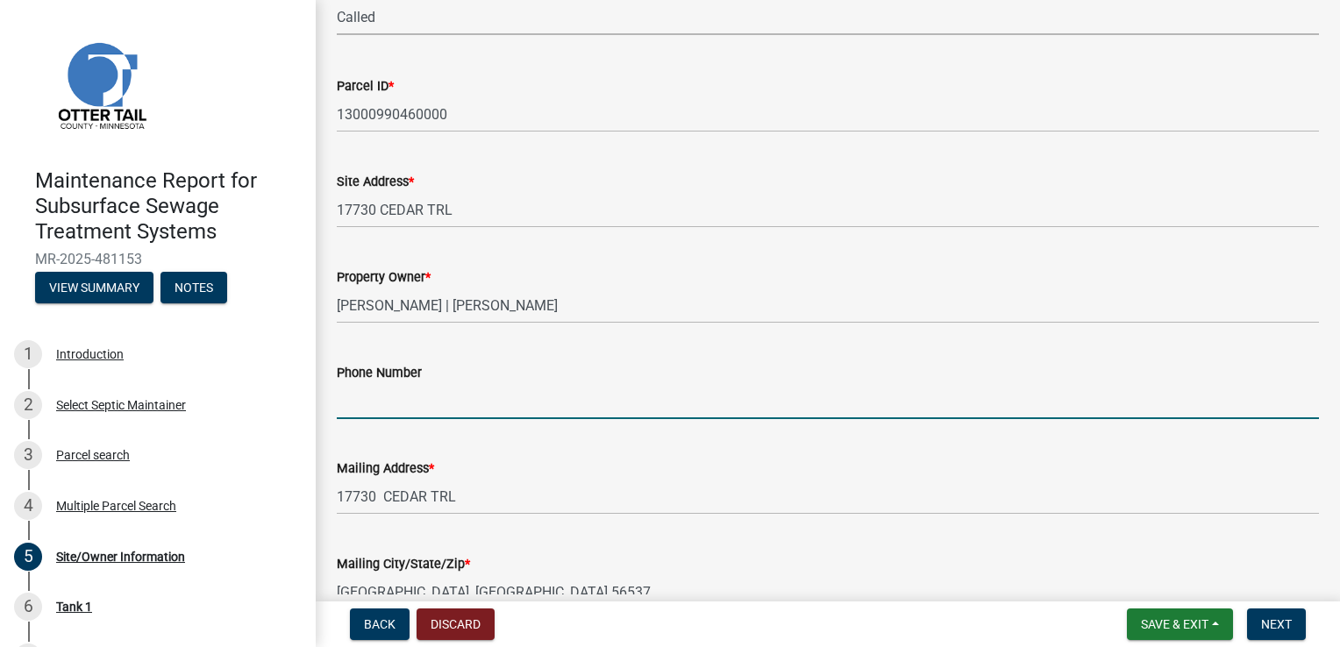
click at [379, 409] on input "Phone Number" at bounding box center [828, 401] width 982 height 36
type input "[PHONE_NUMBER]"
click at [1281, 612] on button "Next" at bounding box center [1276, 624] width 59 height 32
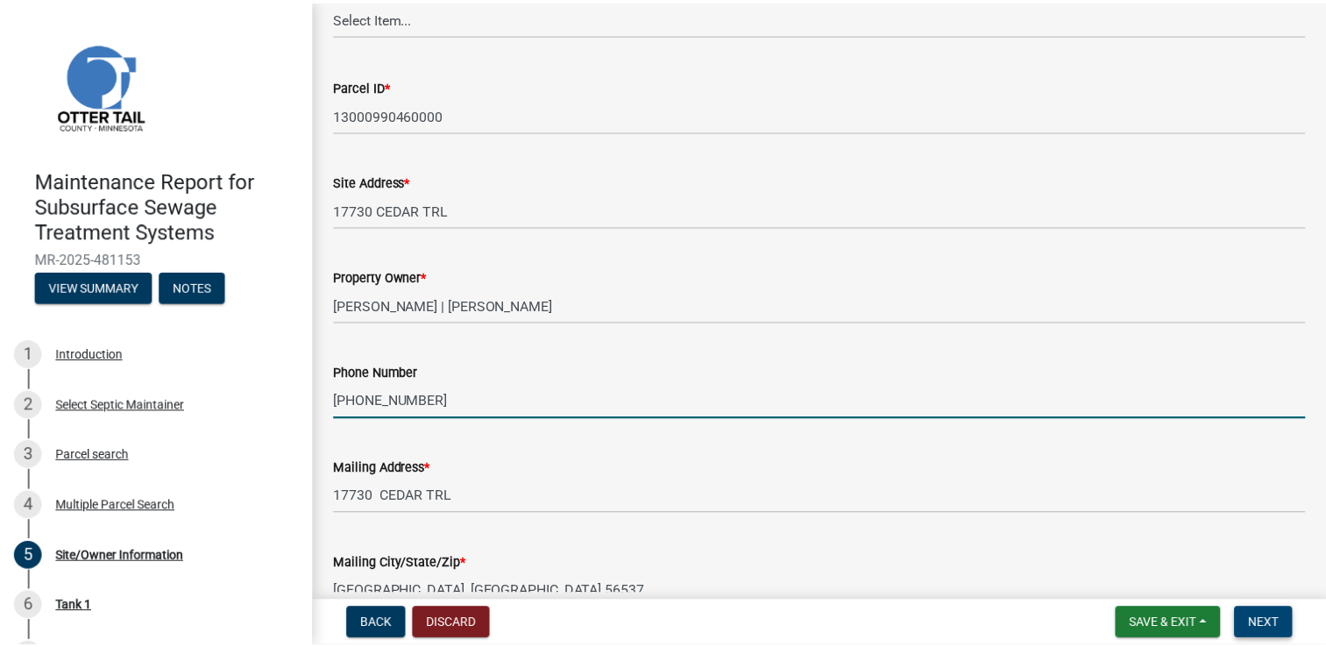
scroll to position [0, 0]
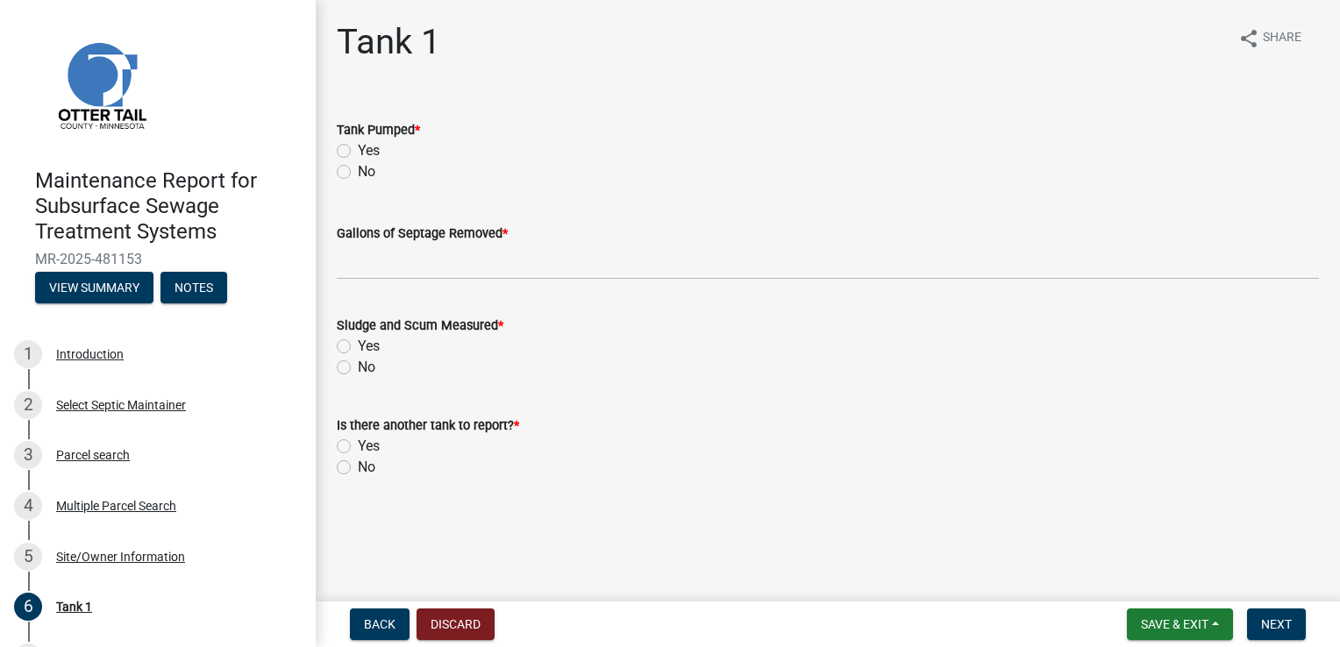
click at [370, 147] on label "Yes" at bounding box center [369, 150] width 22 height 21
click at [369, 147] on input "Yes" at bounding box center [363, 145] width 11 height 11
radio input "true"
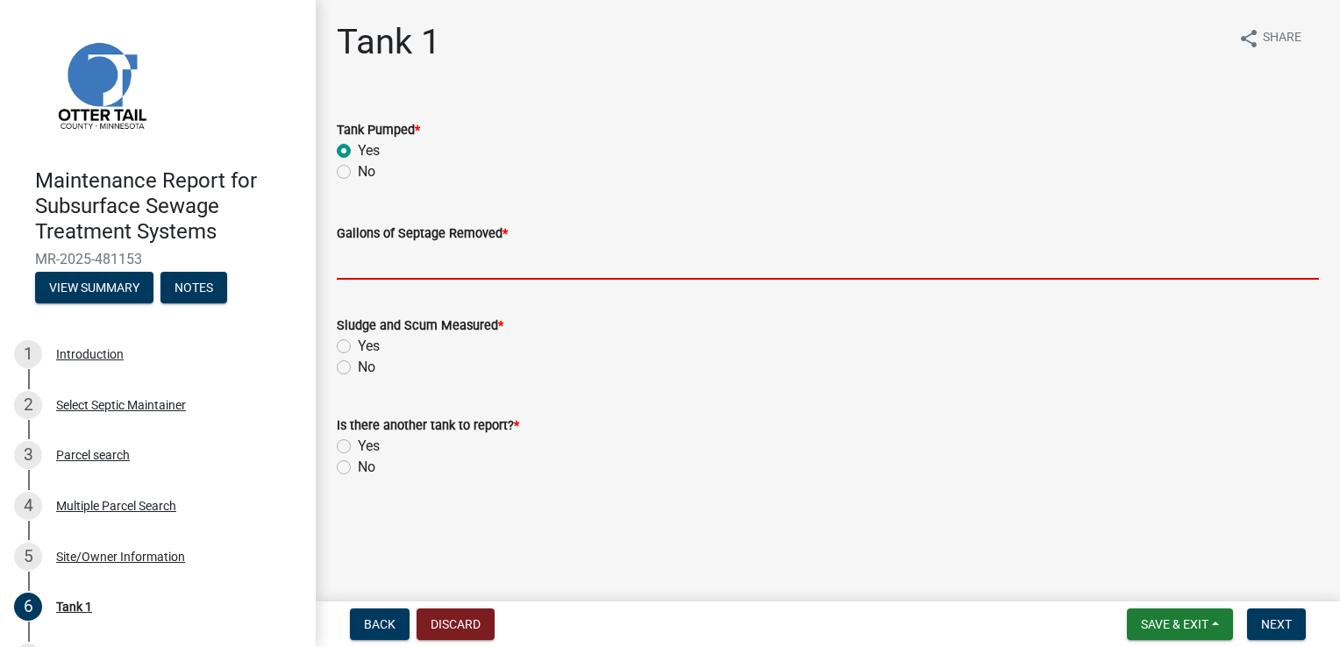
click at [395, 250] on input "Gallons of Septage Removed *" at bounding box center [828, 262] width 982 height 36
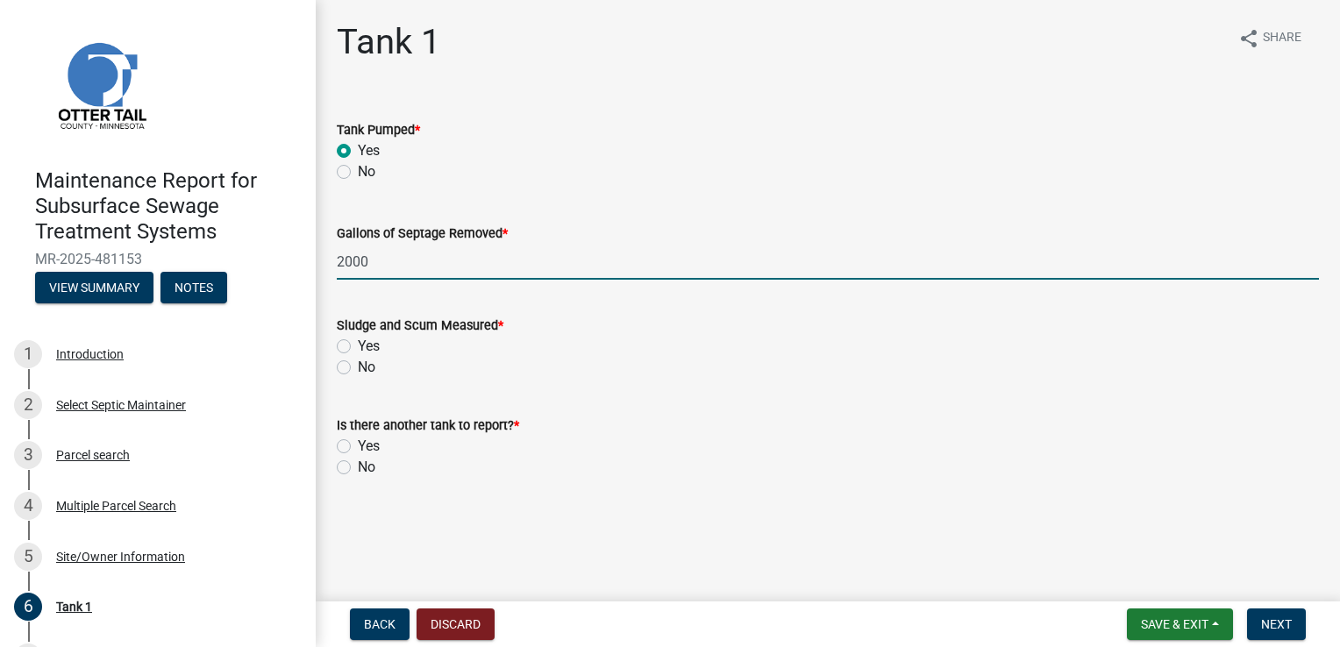
type input "2000"
click at [358, 350] on label "Yes" at bounding box center [369, 346] width 22 height 21
click at [358, 347] on input "Yes" at bounding box center [363, 341] width 11 height 11
radio input "true"
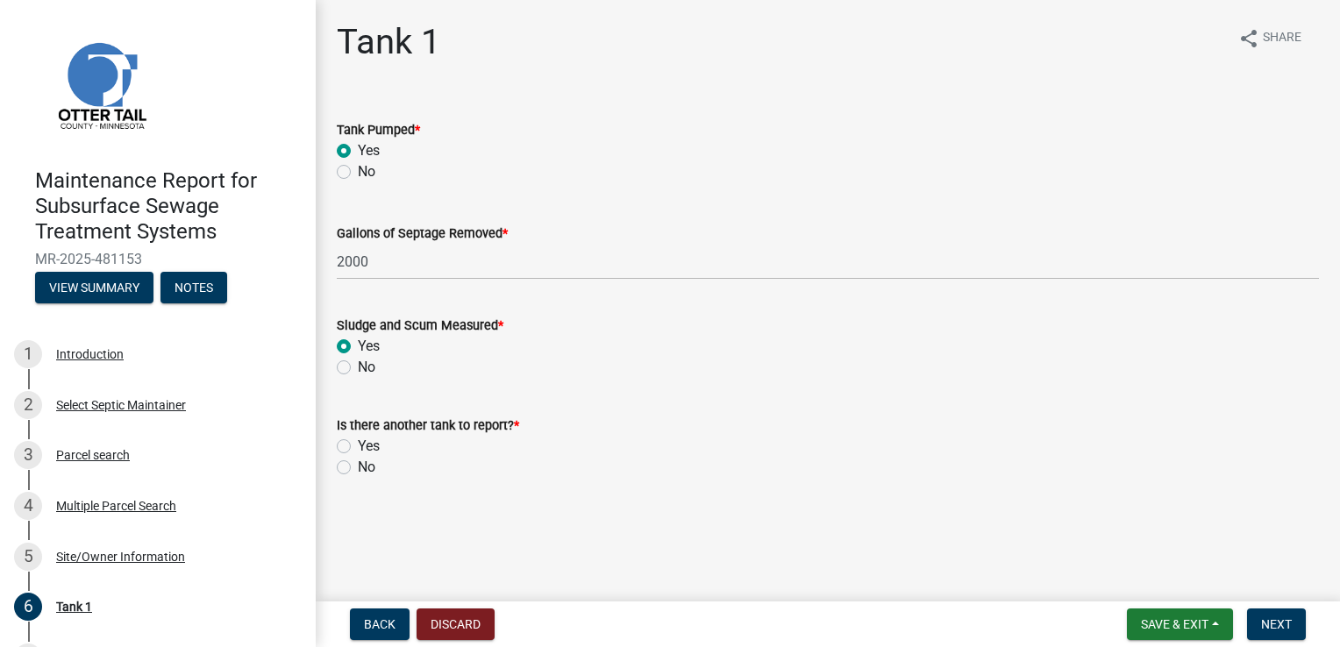
click at [344, 459] on div "No" at bounding box center [828, 467] width 982 height 21
click at [358, 465] on label "No" at bounding box center [367, 467] width 18 height 21
click at [358, 465] on input "No" at bounding box center [363, 462] width 11 height 11
radio input "true"
click at [1284, 624] on span "Next" at bounding box center [1276, 624] width 31 height 14
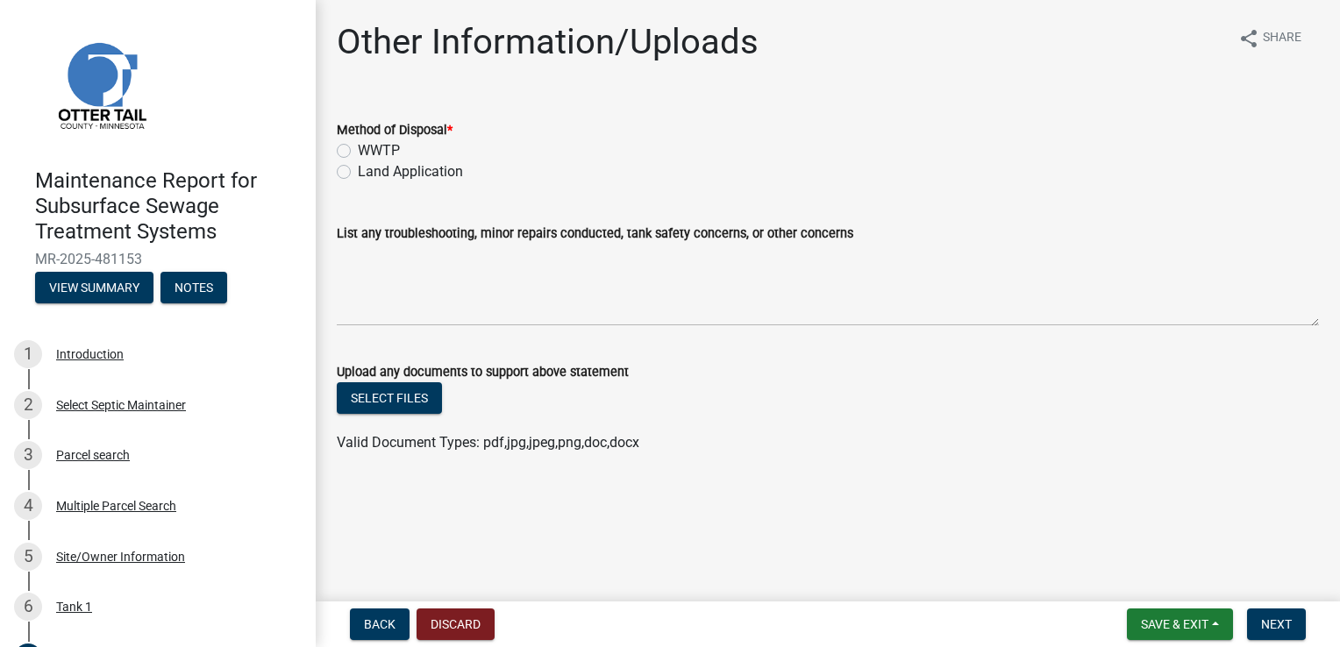
drag, startPoint x: 389, startPoint y: 145, endPoint x: 753, endPoint y: 243, distance: 376.9
click at [388, 145] on label "WWTP" at bounding box center [379, 150] width 42 height 21
click at [369, 145] on input "WWTP" at bounding box center [363, 145] width 11 height 11
radio input "true"
click at [1284, 622] on span "Next" at bounding box center [1276, 624] width 31 height 14
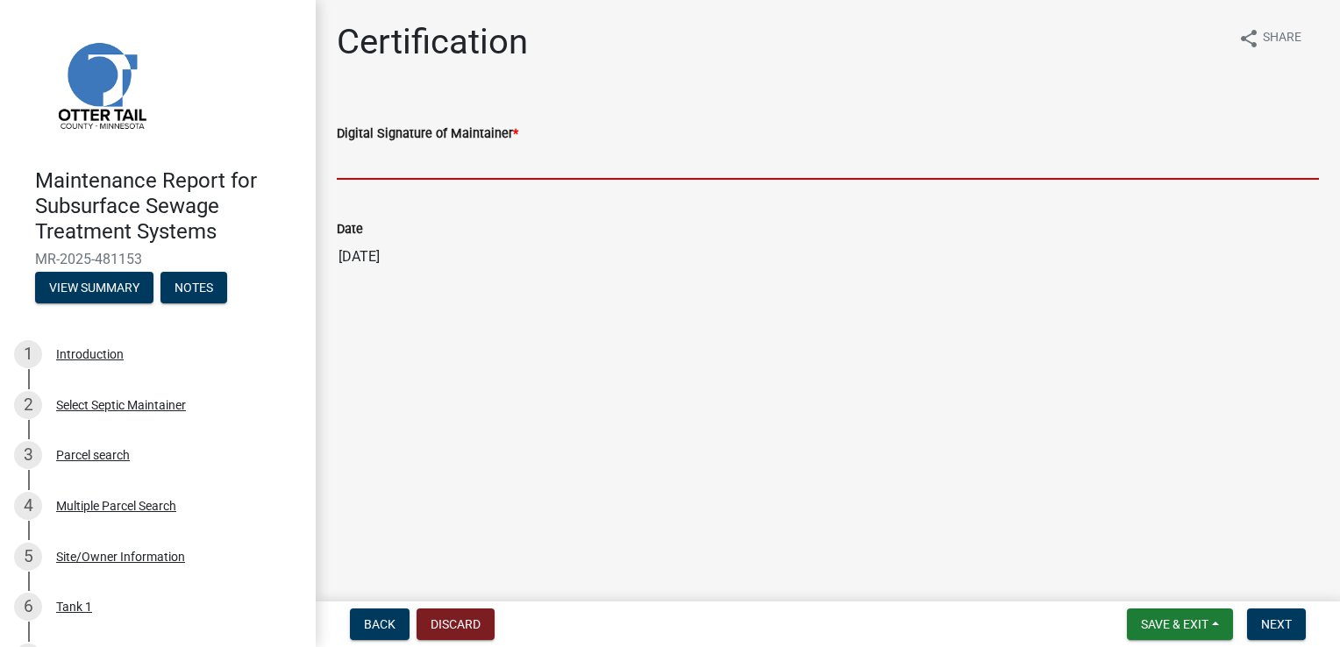
click at [400, 147] on input "Digital Signature of Maintainer *" at bounding box center [828, 162] width 982 height 36
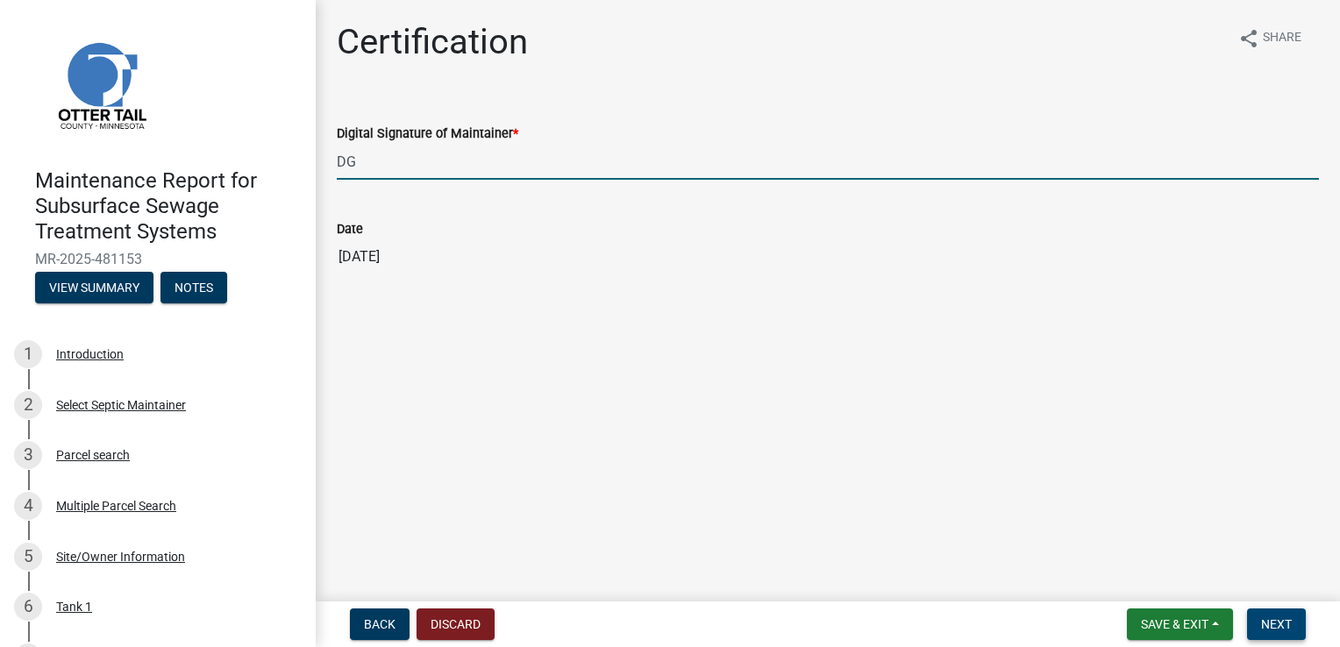
type input "DG"
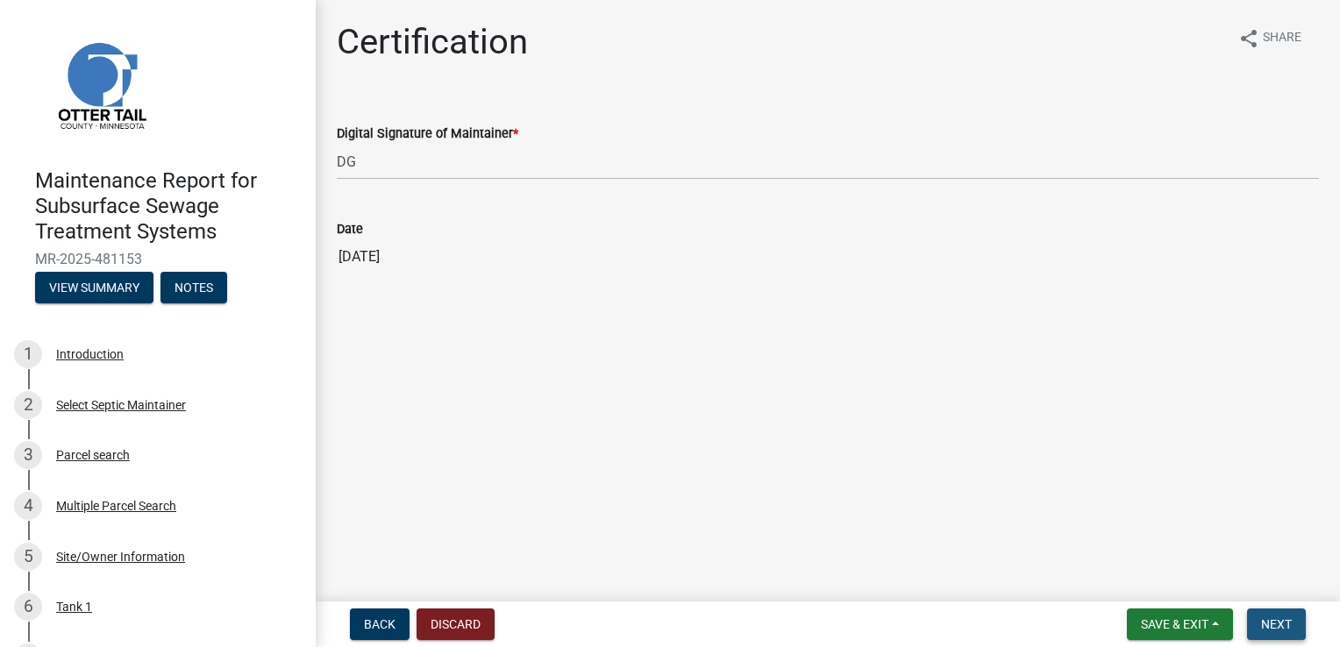
click at [1259, 619] on button "Next" at bounding box center [1276, 624] width 59 height 32
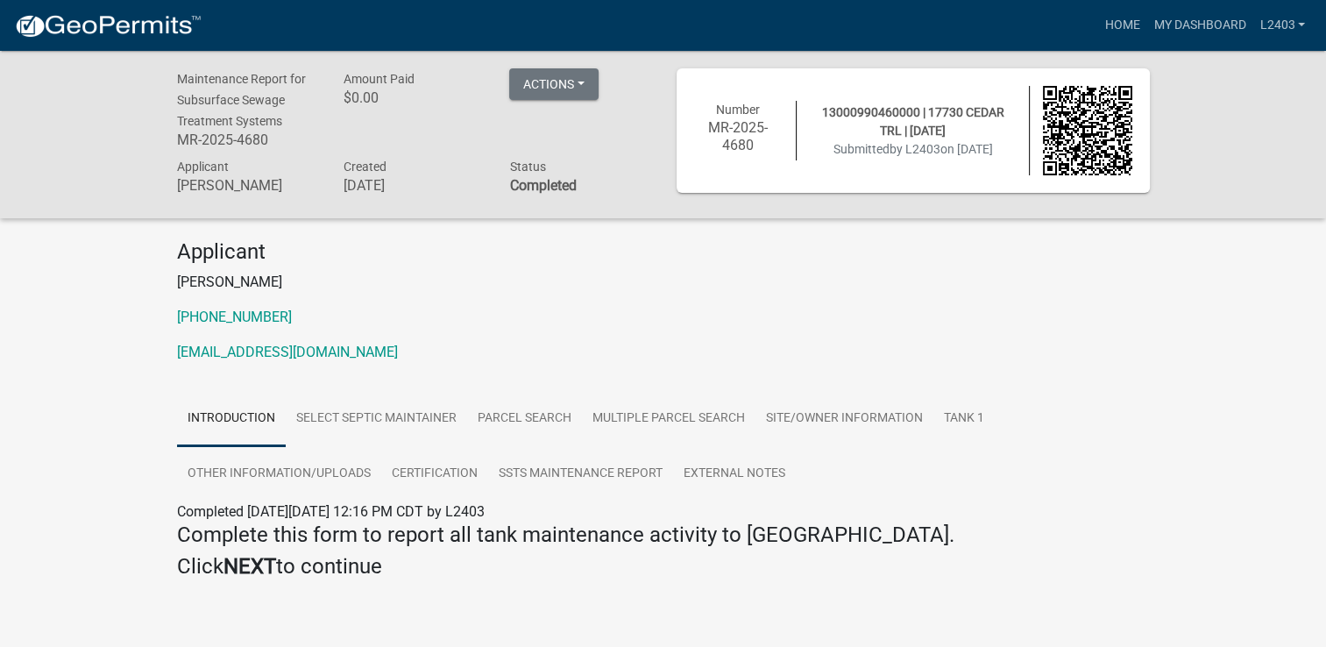
click at [684, 306] on div "Applicant [PERSON_NAME] [PHONE_NUMBER] [EMAIL_ADDRESS][DOMAIN_NAME]" at bounding box center [663, 308] width 999 height 138
click at [1101, 16] on link "Home" at bounding box center [1122, 25] width 49 height 33
